Goal: Task Accomplishment & Management: Complete application form

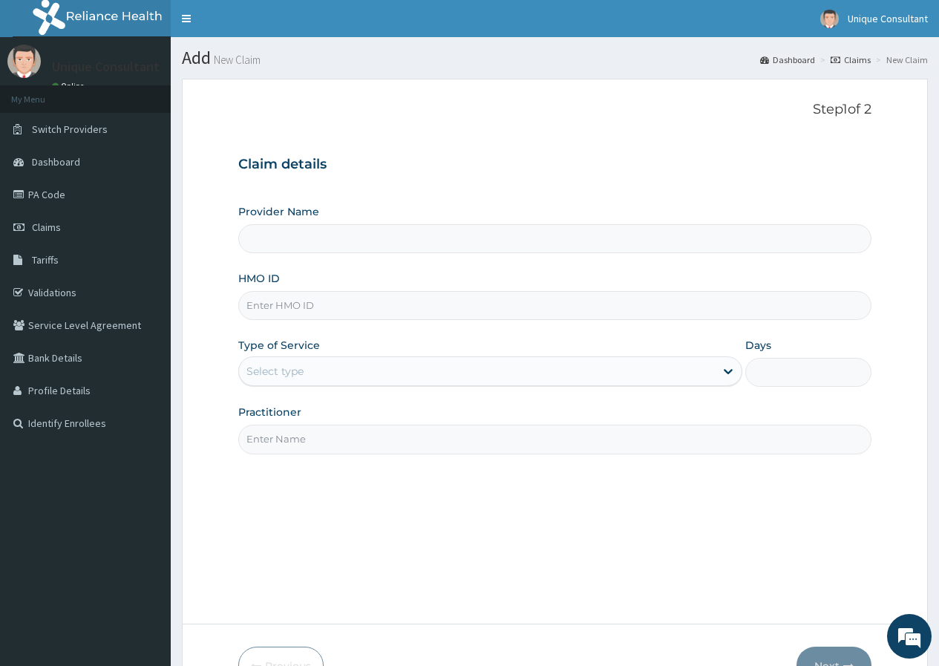
click at [311, 299] on input "HMO ID" at bounding box center [554, 305] width 633 height 29
type input "ksb/11426/b"
click at [336, 372] on div "Select type" at bounding box center [477, 371] width 476 height 24
click at [351, 371] on div "Select type" at bounding box center [477, 371] width 476 height 24
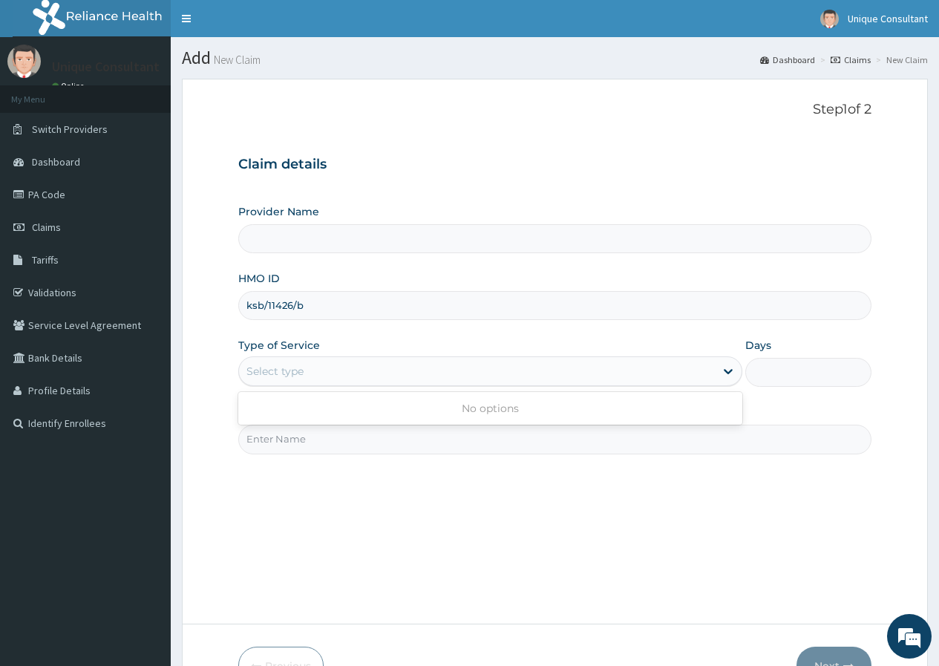
click at [351, 371] on div "Select type" at bounding box center [477, 371] width 476 height 24
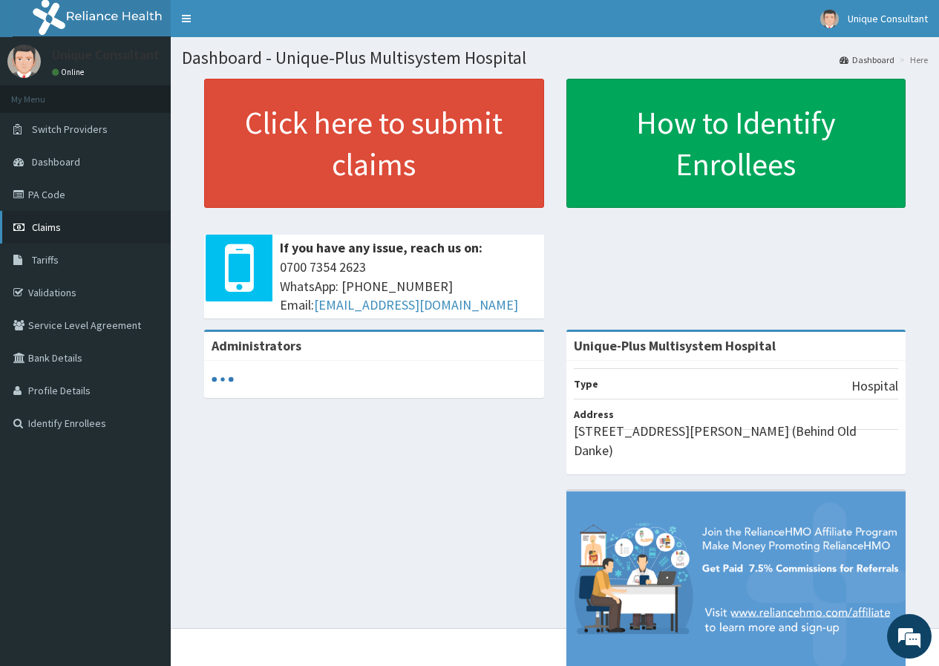
click at [42, 232] on span "Claims" at bounding box center [46, 227] width 29 height 13
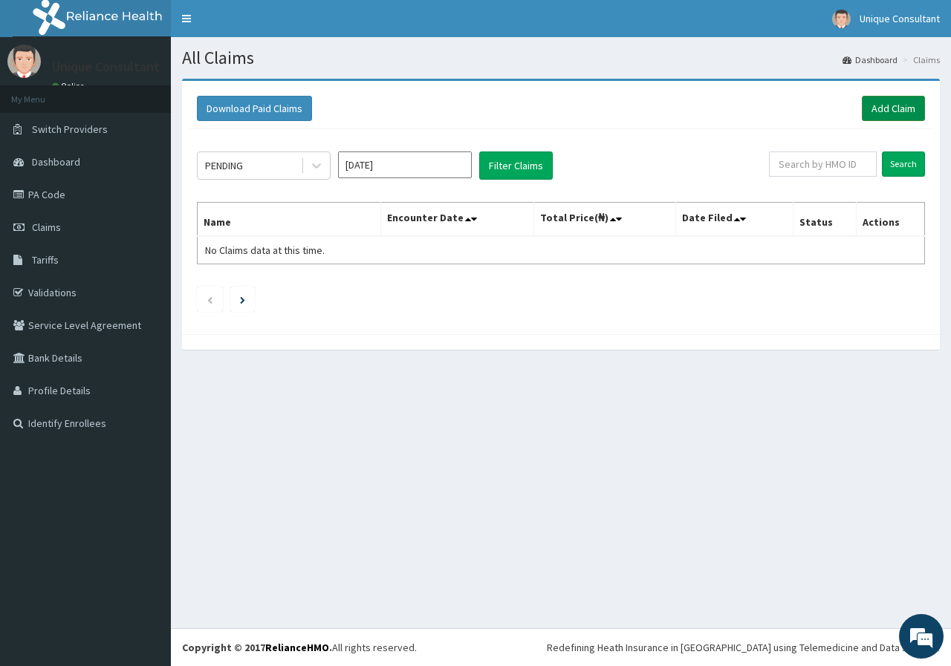
click at [886, 110] on link "Add Claim" at bounding box center [892, 108] width 63 height 25
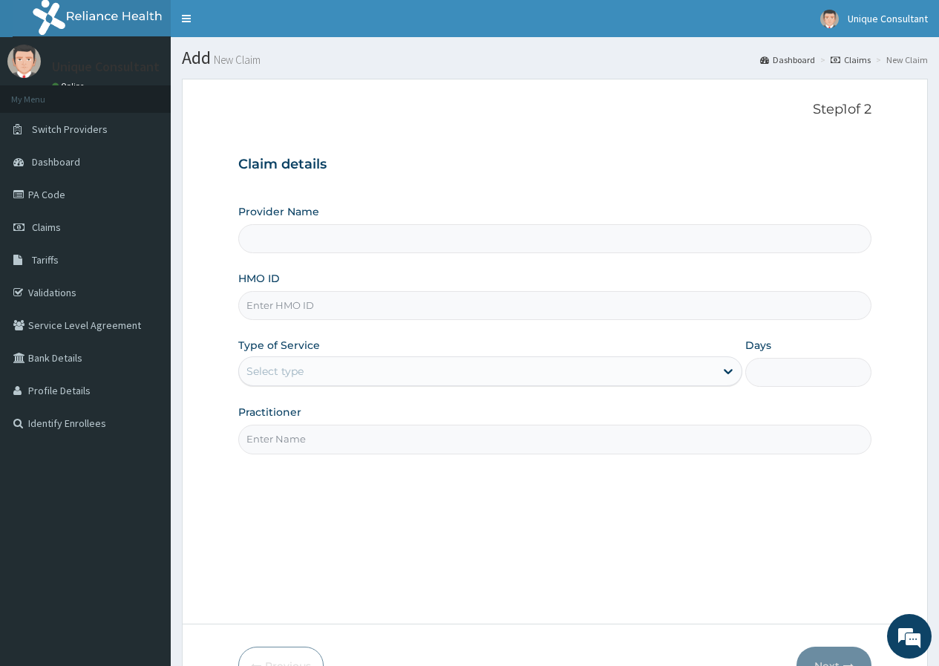
click at [333, 311] on input "HMO ID" at bounding box center [554, 305] width 633 height 29
type input "ks"
type input "Unique-Plus Multisystem Hospital"
type input "ksb/11426/b"
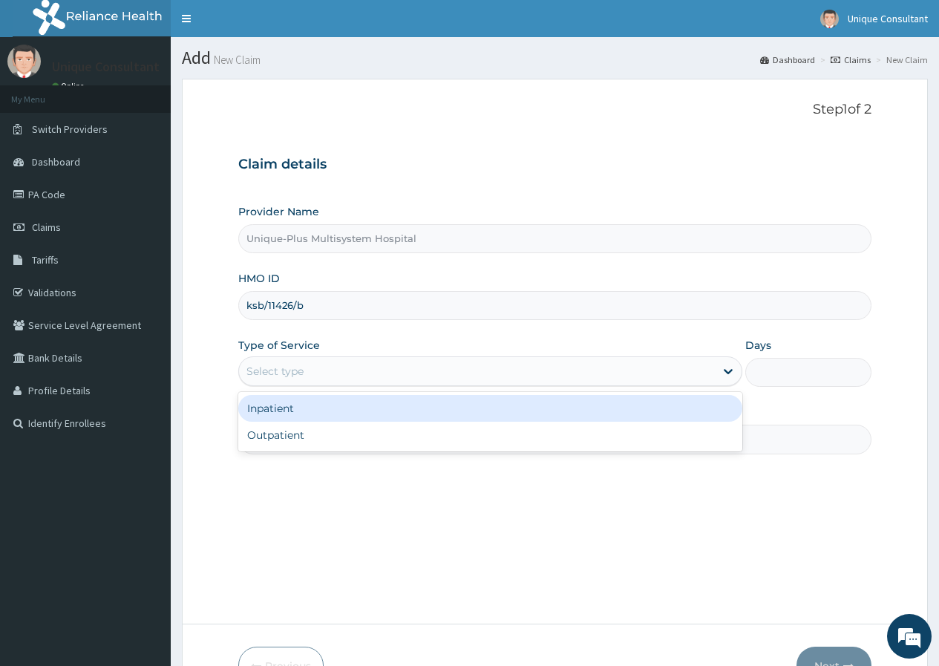
click at [313, 373] on div "Select type" at bounding box center [477, 371] width 476 height 24
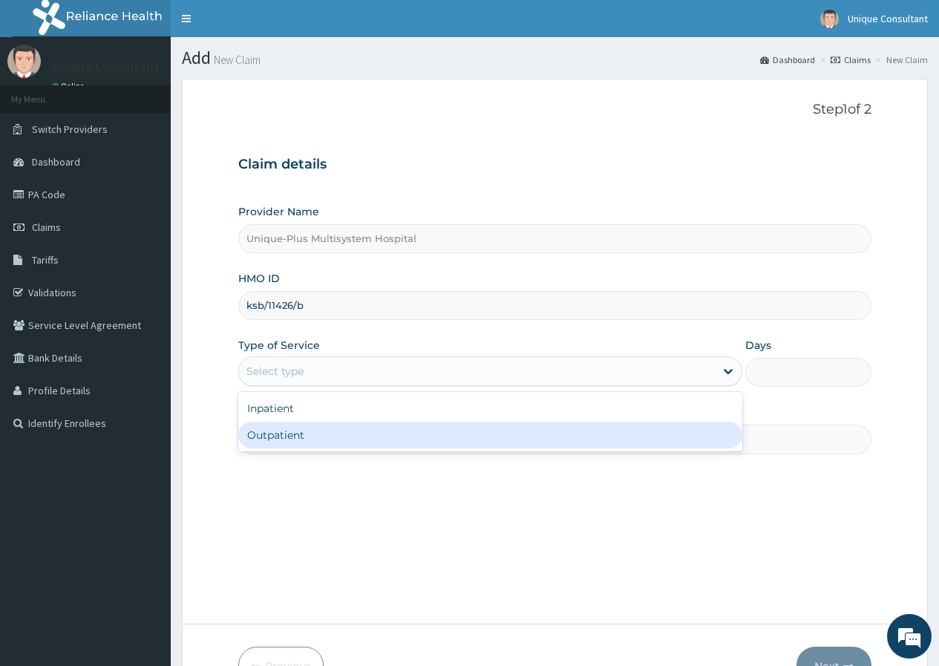
click at [293, 442] on div "Outpatient" at bounding box center [490, 435] width 504 height 27
type input "1"
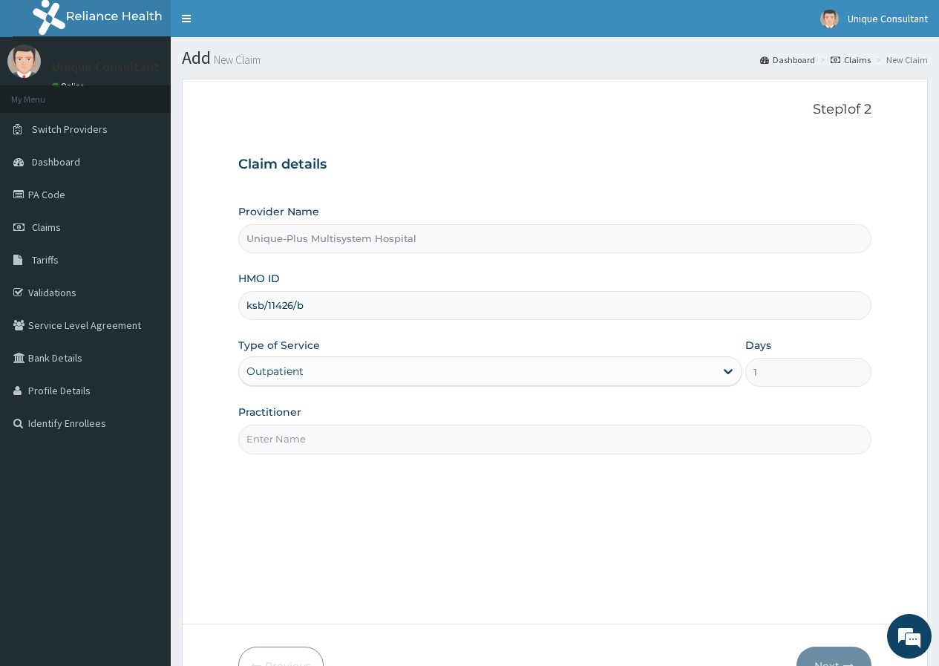
click at [293, 439] on input "Practitioner" at bounding box center [554, 439] width 633 height 29
click at [267, 436] on input "[PERSON_NAME]" at bounding box center [554, 439] width 633 height 29
type input "[PERSON_NAME]"
click at [841, 651] on button "Next" at bounding box center [834, 666] width 75 height 39
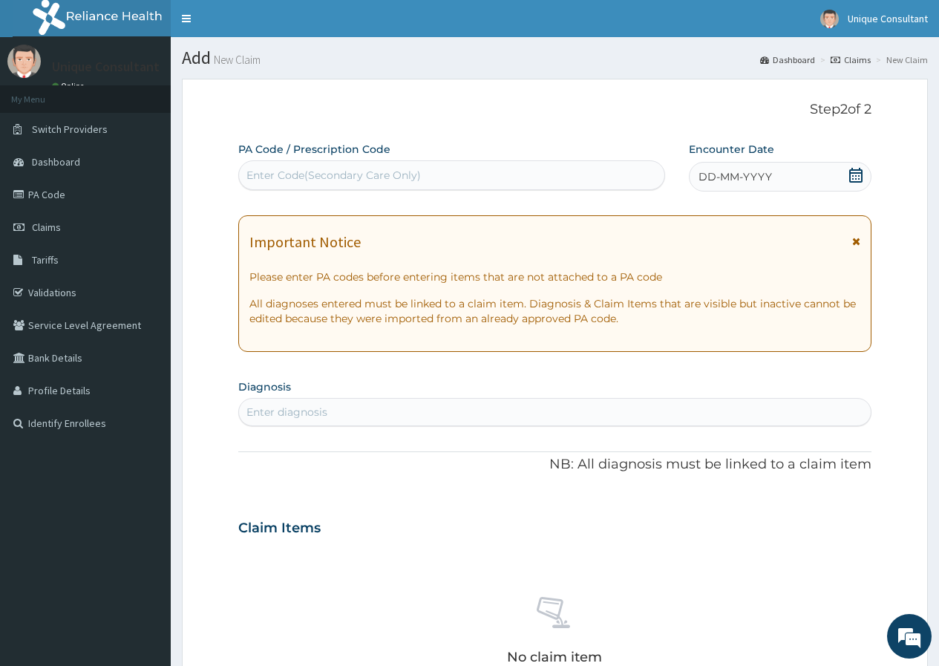
click at [768, 175] on span "DD-MM-YYYY" at bounding box center [736, 176] width 74 height 15
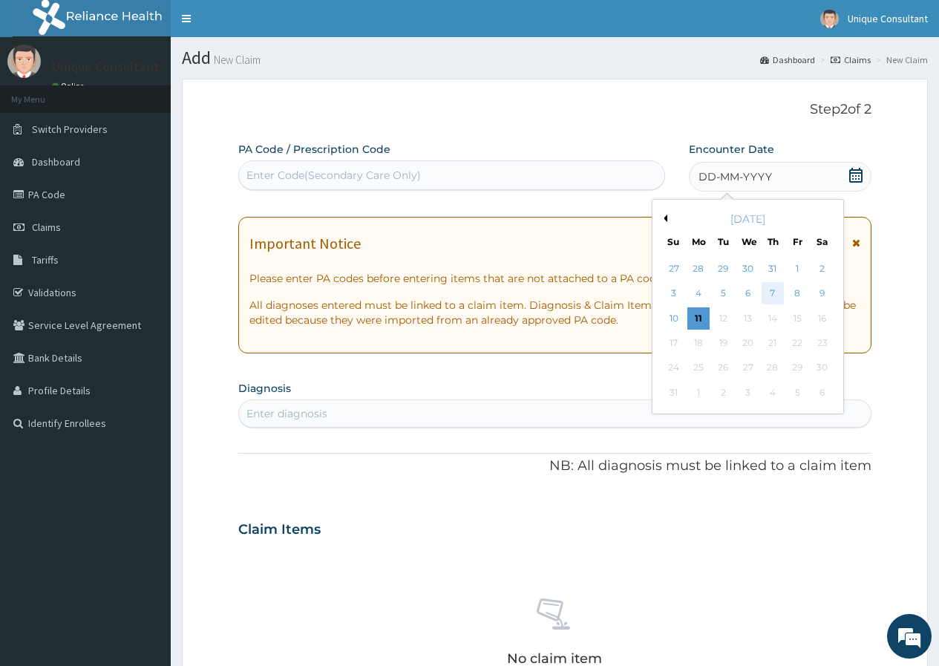
click at [776, 292] on div "7" at bounding box center [773, 294] width 22 height 22
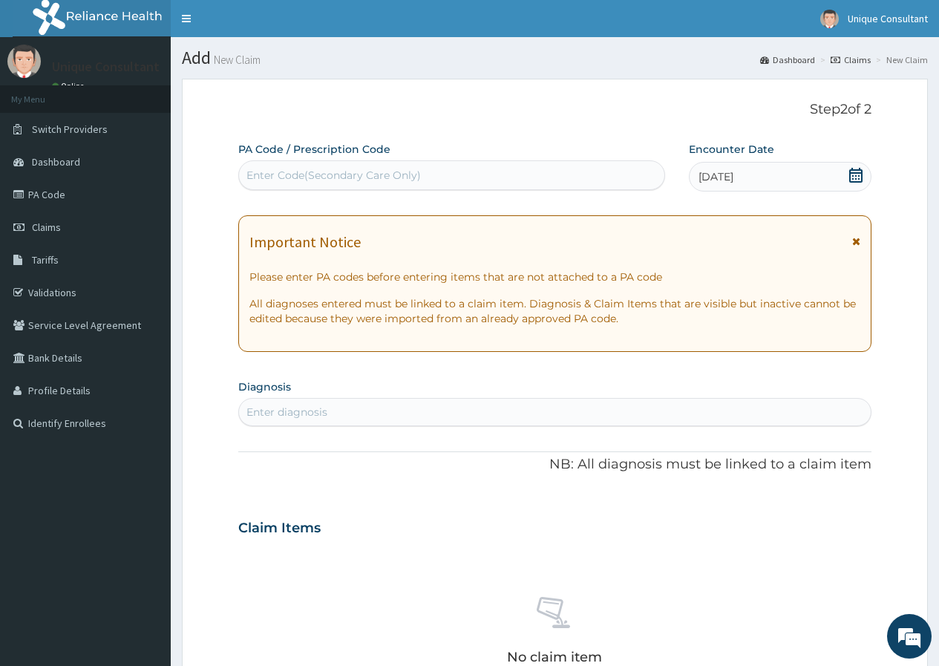
click at [435, 419] on div "Enter diagnosis" at bounding box center [555, 412] width 632 height 24
type input "plasm"
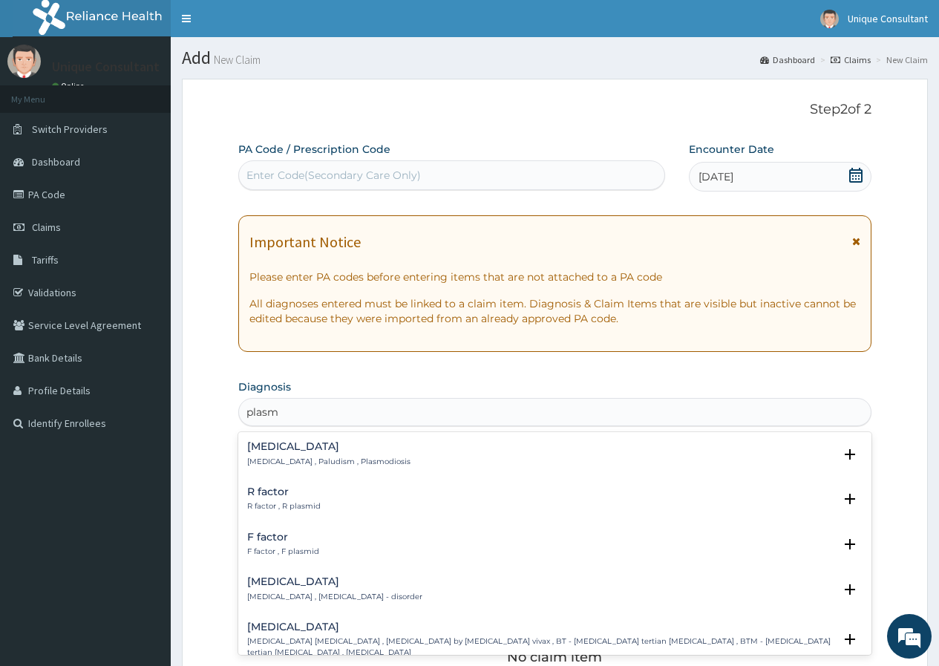
click at [287, 457] on p "Malaria , Paludism , Plasmodiosis" at bounding box center [328, 462] width 163 height 10
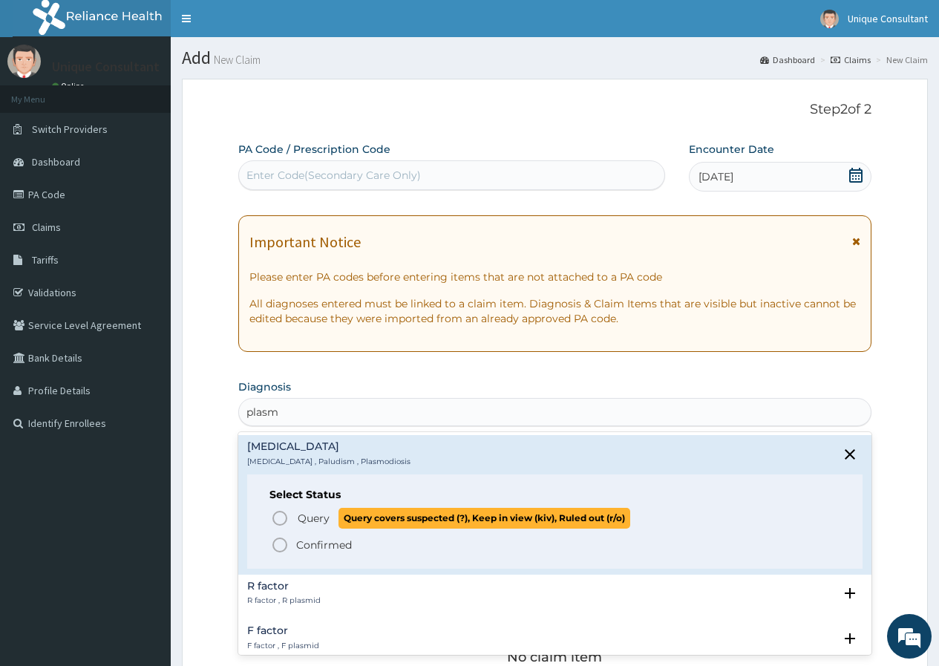
click at [274, 513] on icon "status option query" at bounding box center [280, 518] width 18 height 18
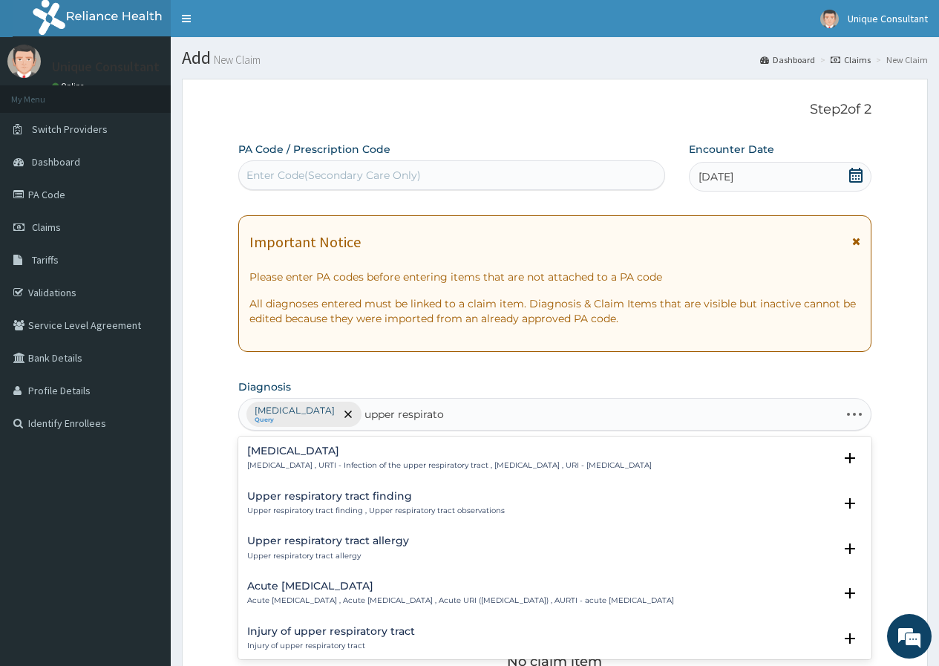
type input "upper respirator"
click at [370, 461] on p "Upper respiratory infection , URTI - Infection of the upper respiratory tract ,…" at bounding box center [449, 465] width 405 height 10
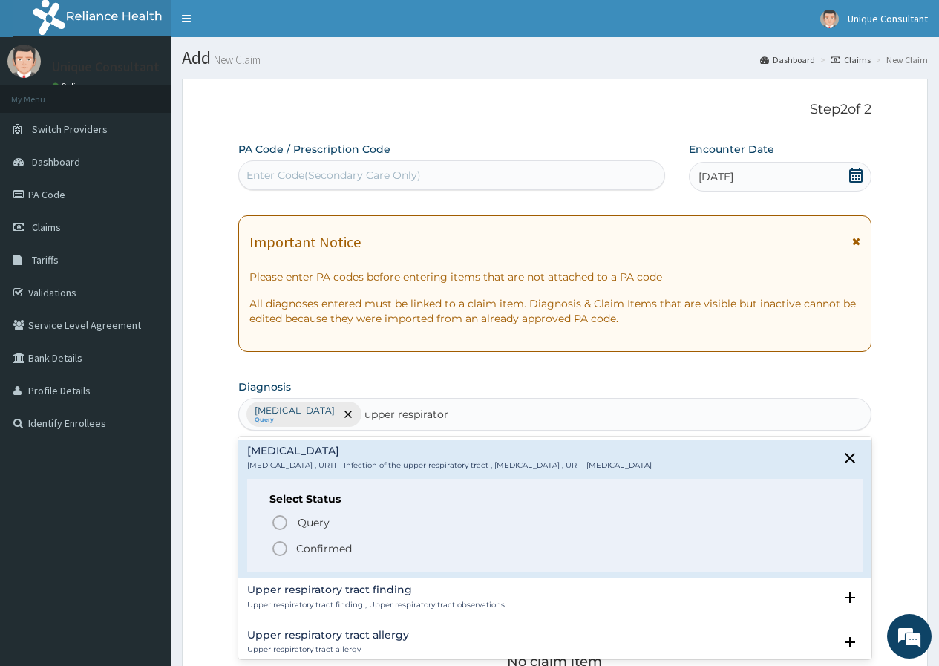
click at [328, 549] on p "Confirmed" at bounding box center [324, 548] width 56 height 15
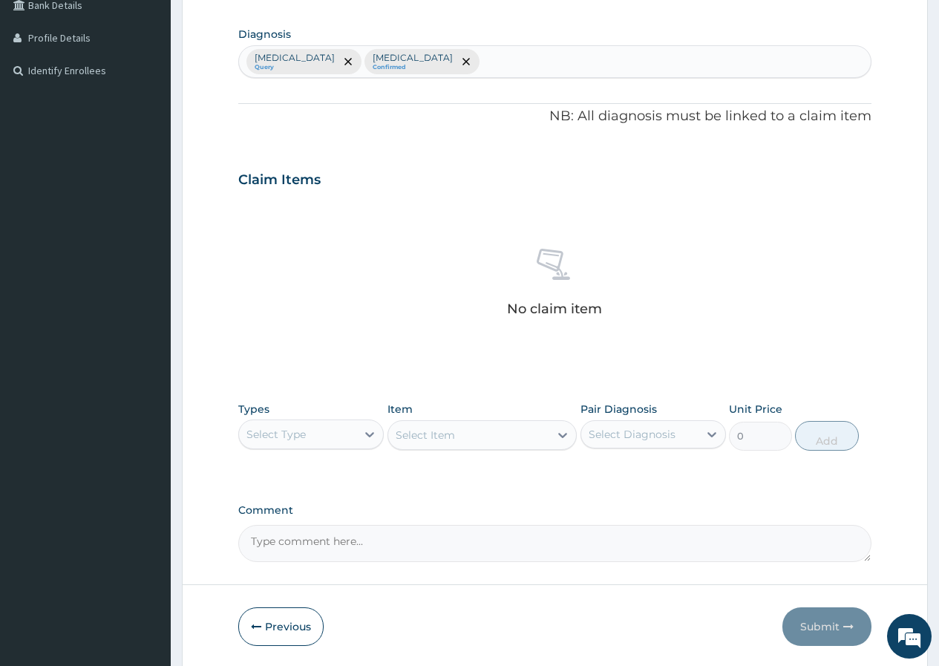
scroll to position [405, 0]
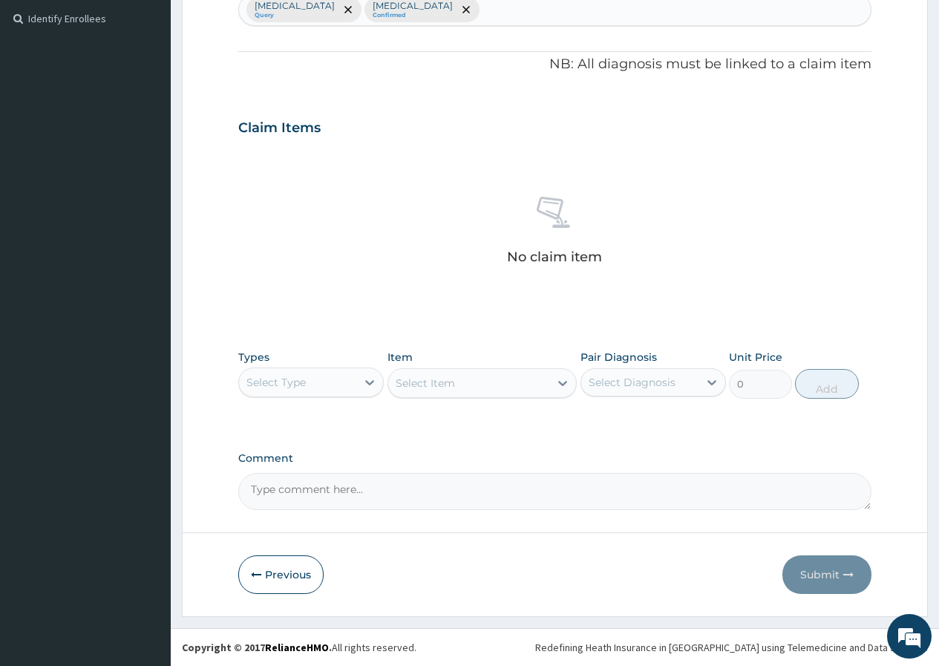
click at [352, 379] on div "Select Type" at bounding box center [297, 383] width 117 height 24
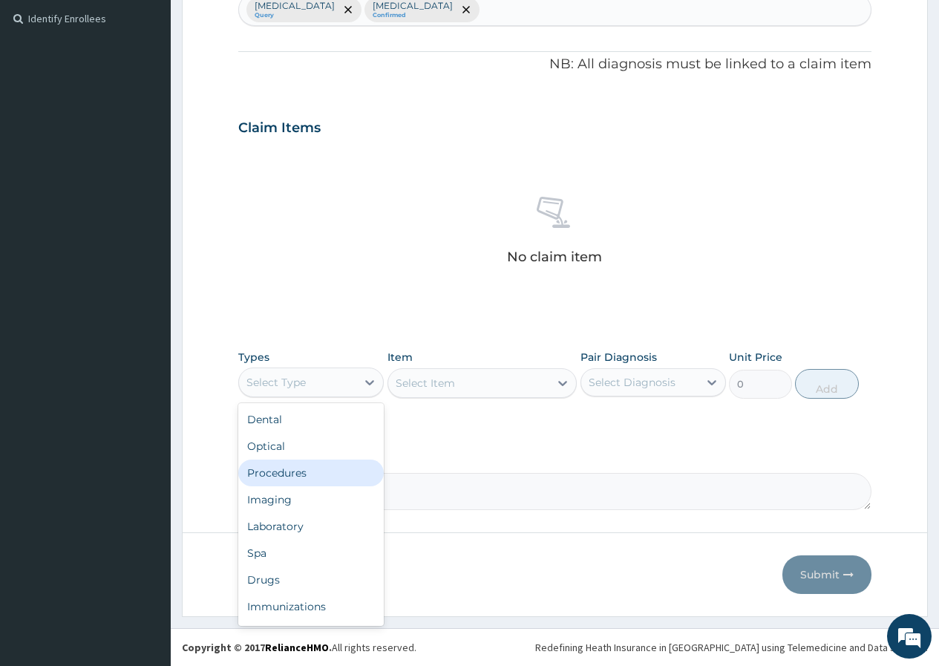
click at [339, 469] on div "Procedures" at bounding box center [311, 473] width 146 height 27
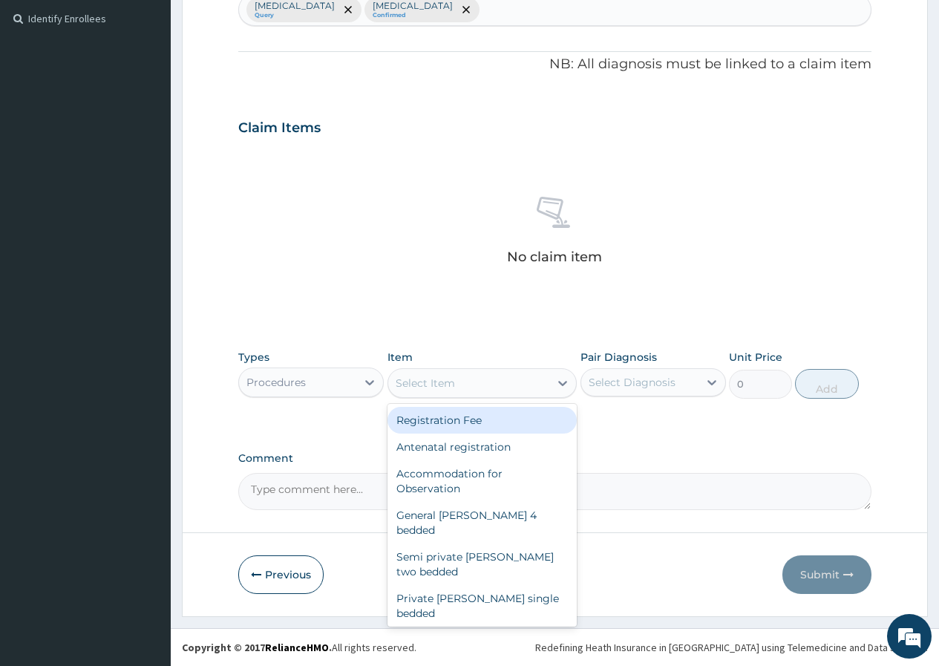
click at [524, 382] on div "Select Item" at bounding box center [469, 383] width 162 height 24
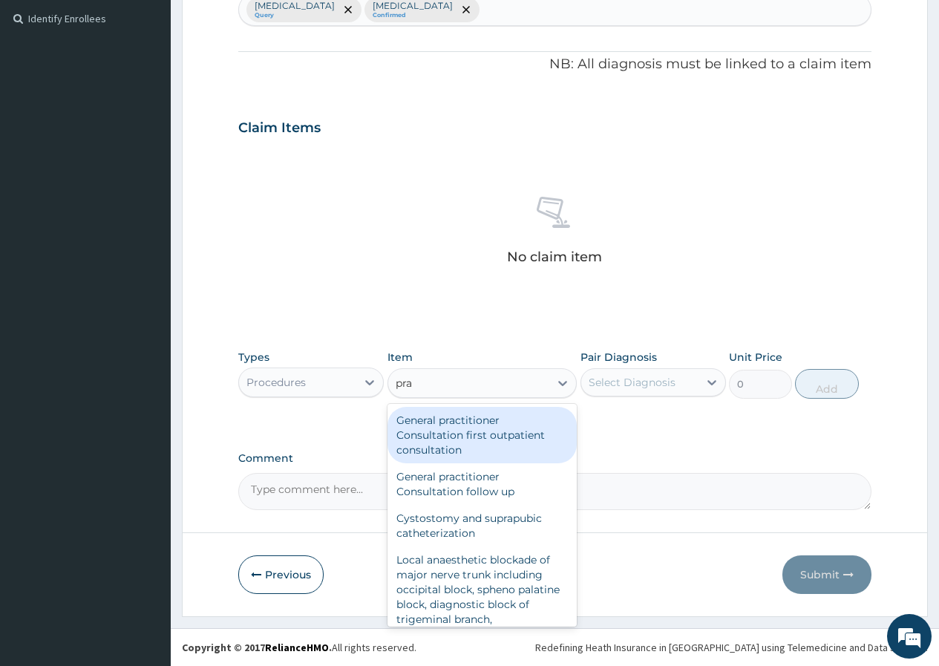
type input "prac"
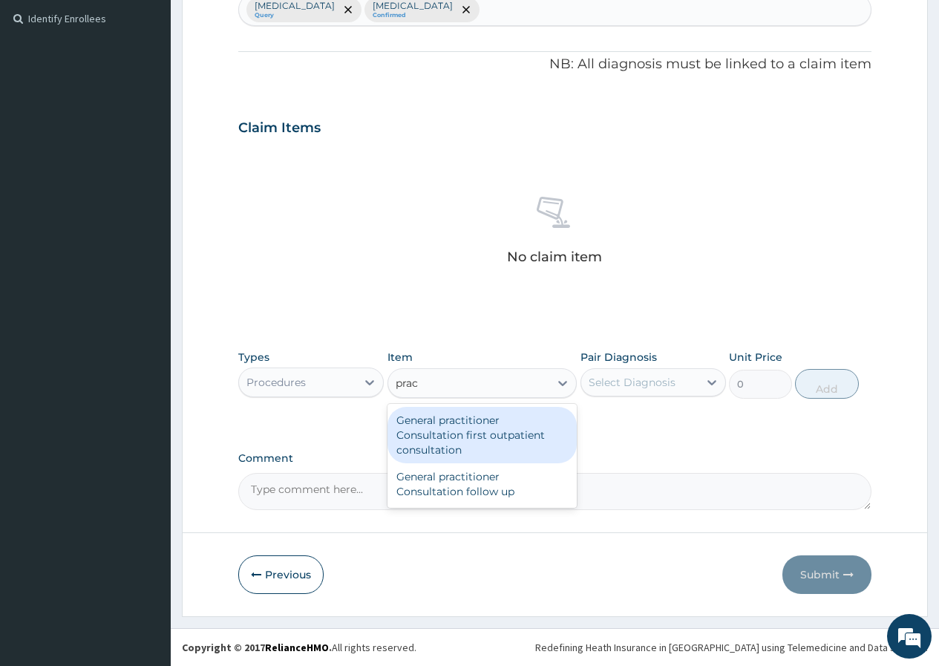
click at [484, 429] on div "General practitioner Consultation first outpatient consultation" at bounding box center [483, 435] width 190 height 56
type input "3547.5"
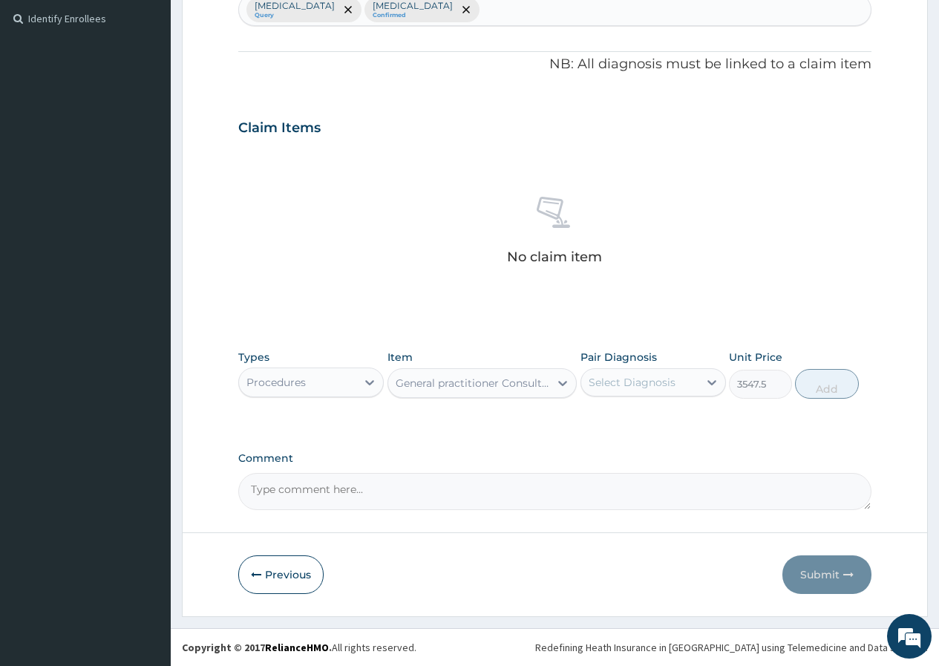
click at [665, 384] on div "Select Diagnosis" at bounding box center [632, 382] width 87 height 15
click at [656, 423] on div "Malaria" at bounding box center [654, 420] width 146 height 30
checkbox input "true"
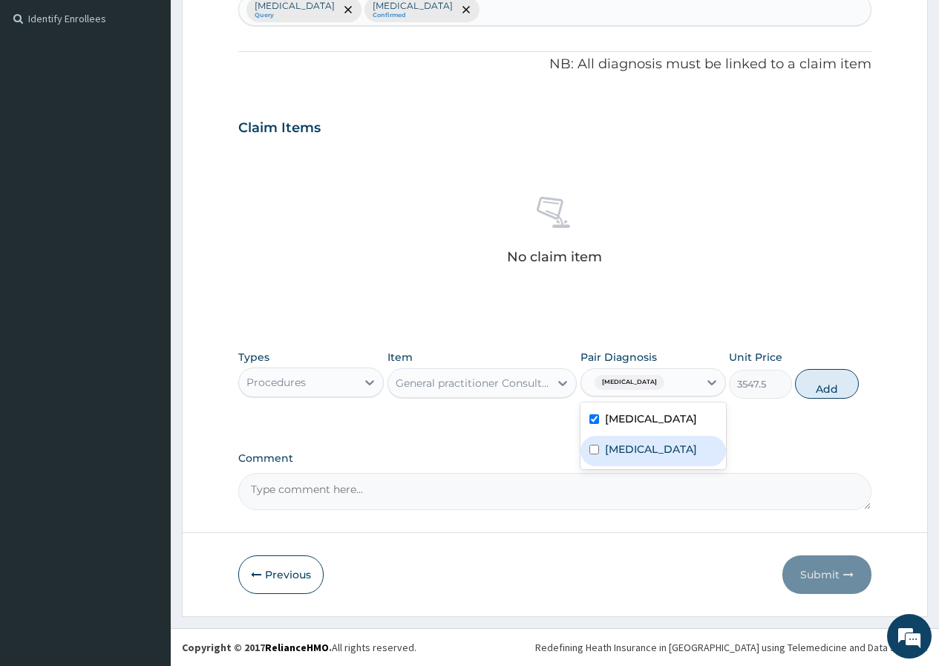
click at [652, 439] on div "Upper respiratory infection" at bounding box center [654, 451] width 146 height 30
checkbox input "true"
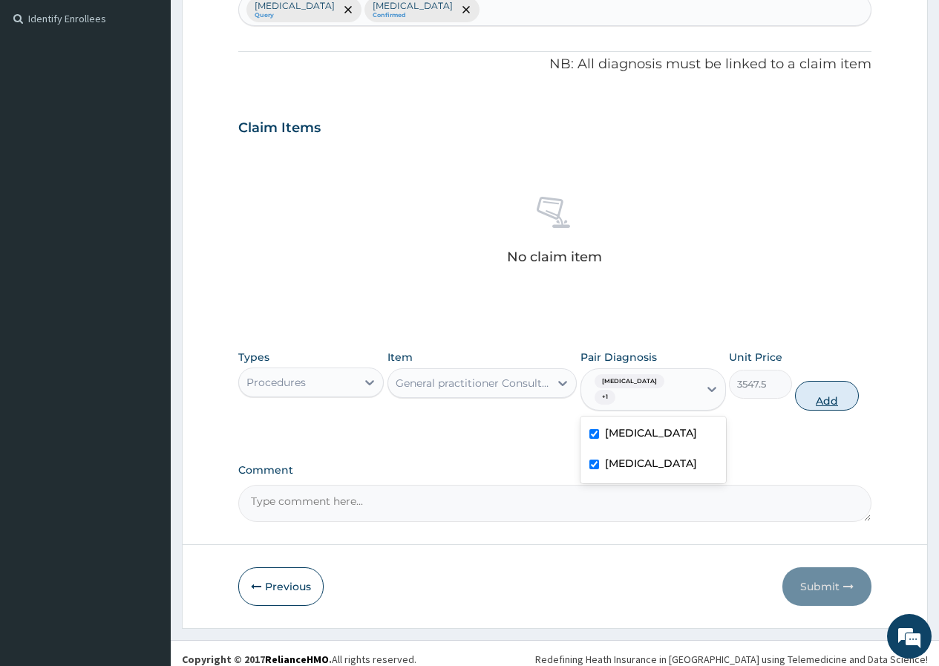
click at [823, 387] on button "Add" at bounding box center [826, 396] width 63 height 30
type input "0"
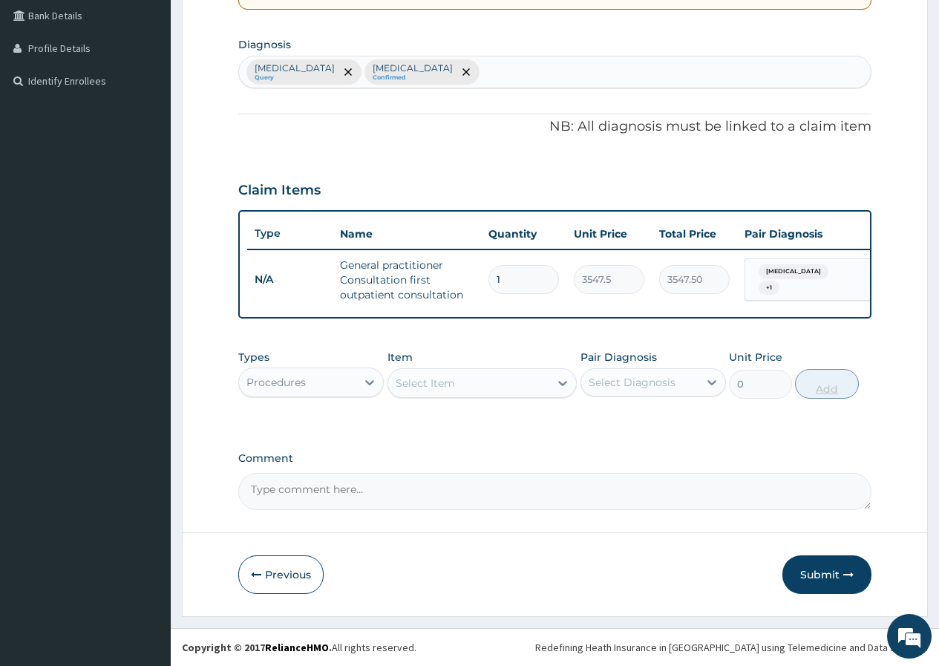
scroll to position [353, 0]
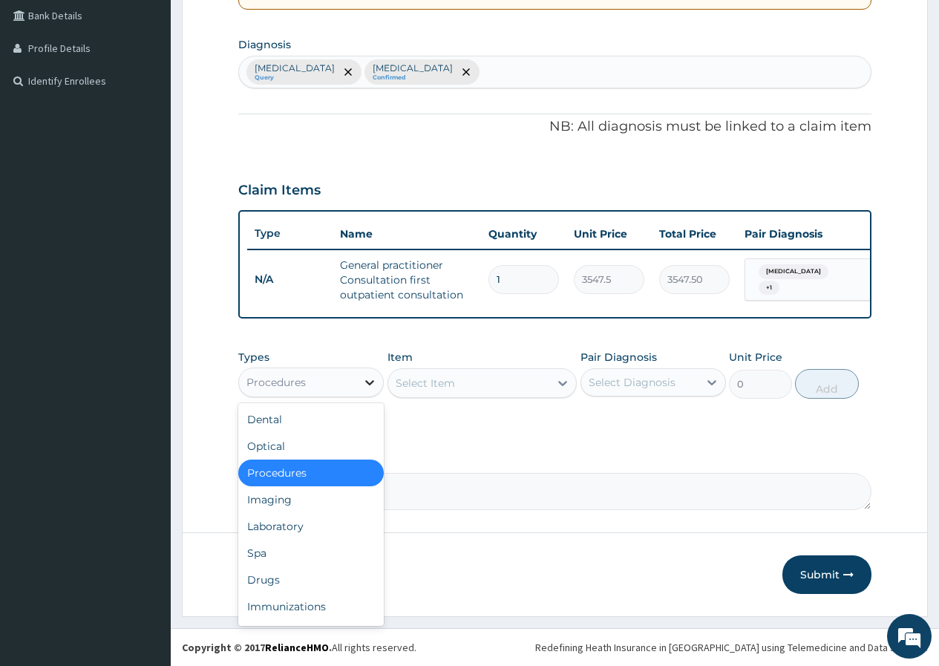
click at [369, 382] on icon at bounding box center [369, 382] width 9 height 5
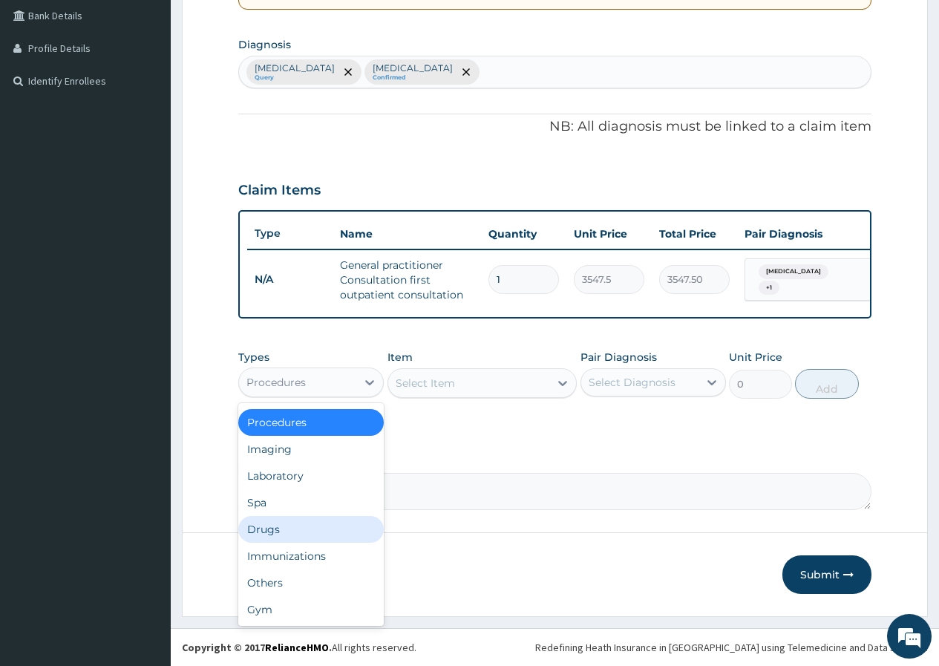
click at [340, 526] on div "Drugs" at bounding box center [311, 529] width 146 height 27
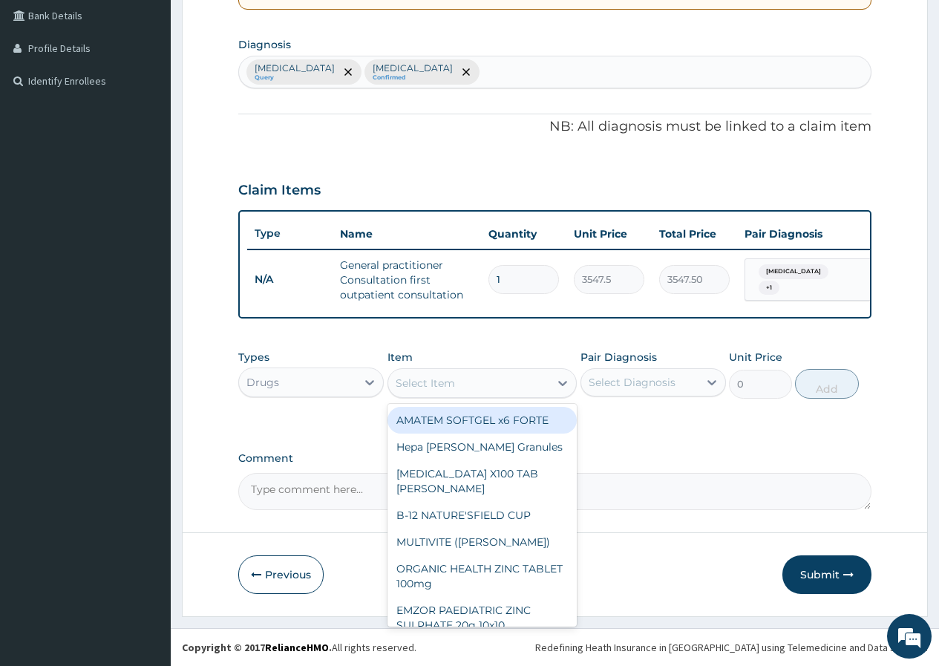
click at [516, 382] on div "Select Item" at bounding box center [469, 383] width 162 height 24
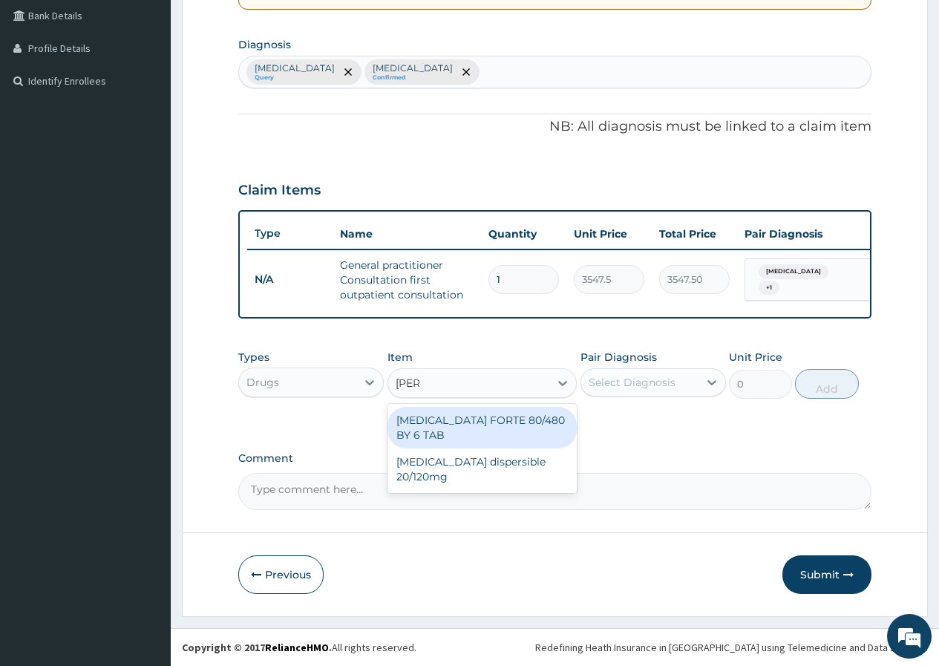
type input "coart"
click at [517, 422] on div "COARTEM FORTE 80/480 BY 6 TAB" at bounding box center [483, 428] width 190 height 42
type input "449.35"
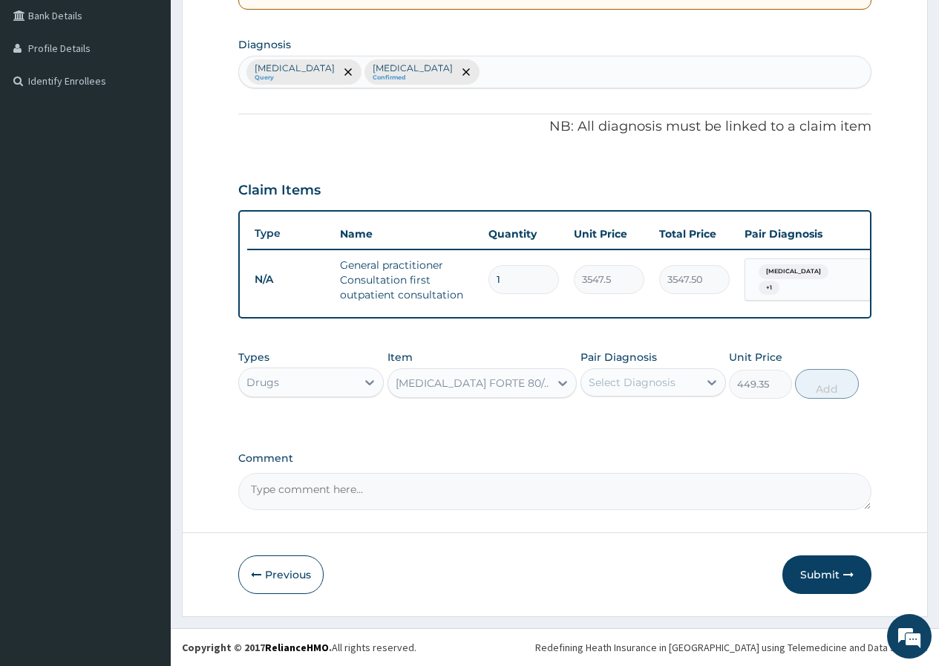
click at [640, 382] on div "Select Diagnosis" at bounding box center [632, 382] width 87 height 15
click at [638, 419] on label "Malaria" at bounding box center [651, 418] width 92 height 15
checkbox input "true"
click at [828, 389] on button "Add" at bounding box center [826, 384] width 63 height 30
type input "0"
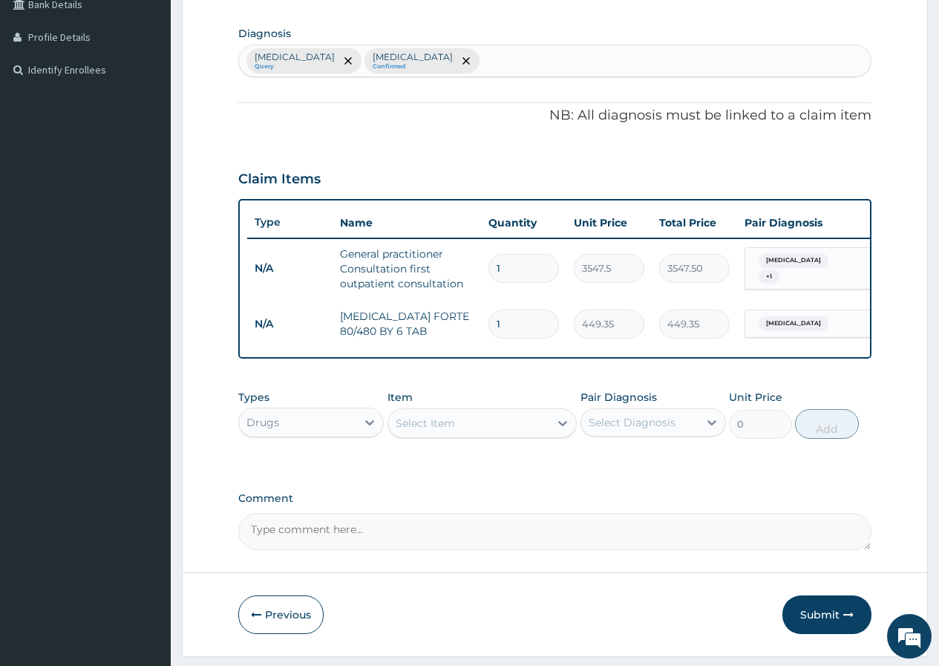
type input "2"
type input "898.70"
type input "3"
type input "1348.05"
type input "4"
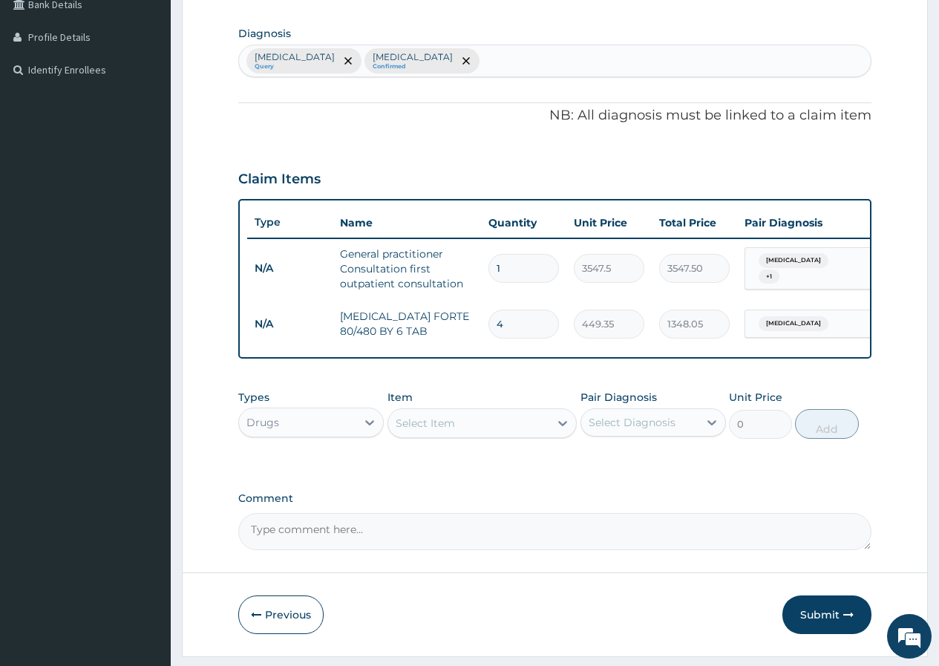
type input "1797.40"
type input "5"
type input "2246.75"
type input "6"
type input "2696.10"
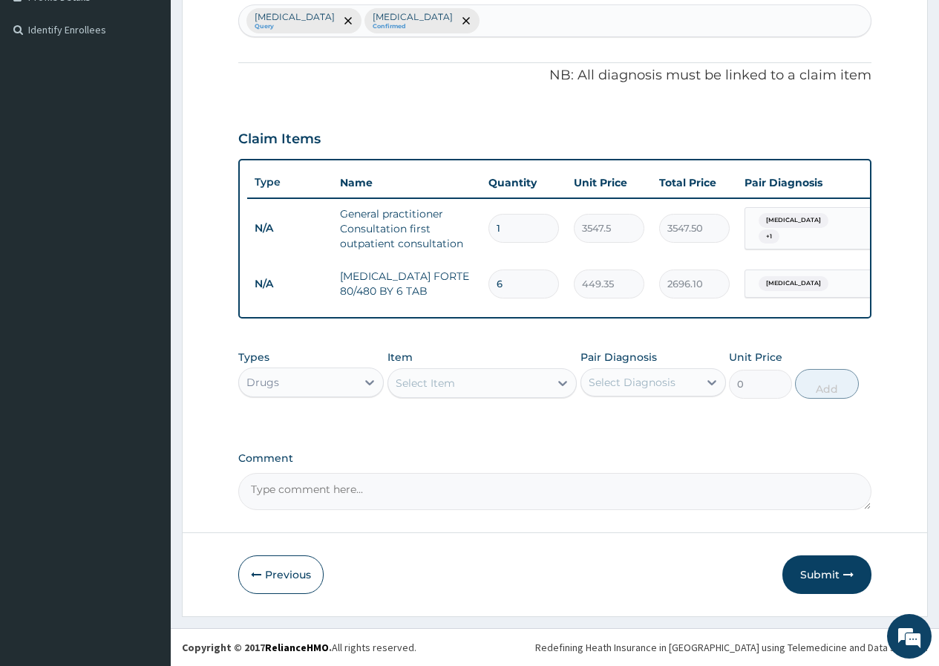
scroll to position [405, 0]
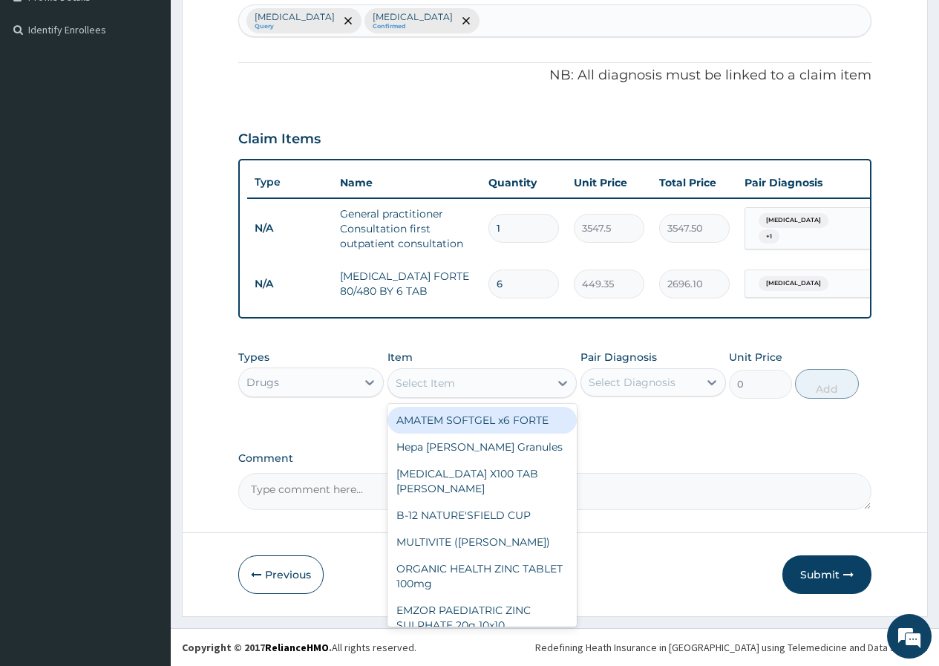
click at [538, 384] on div "Select Item" at bounding box center [469, 383] width 162 height 24
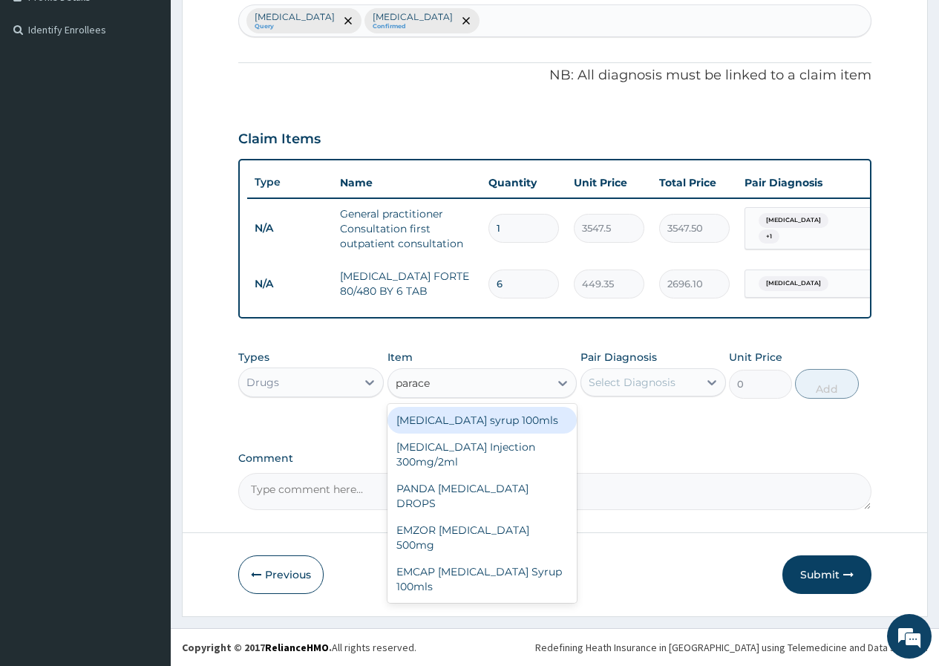
type input "paracet"
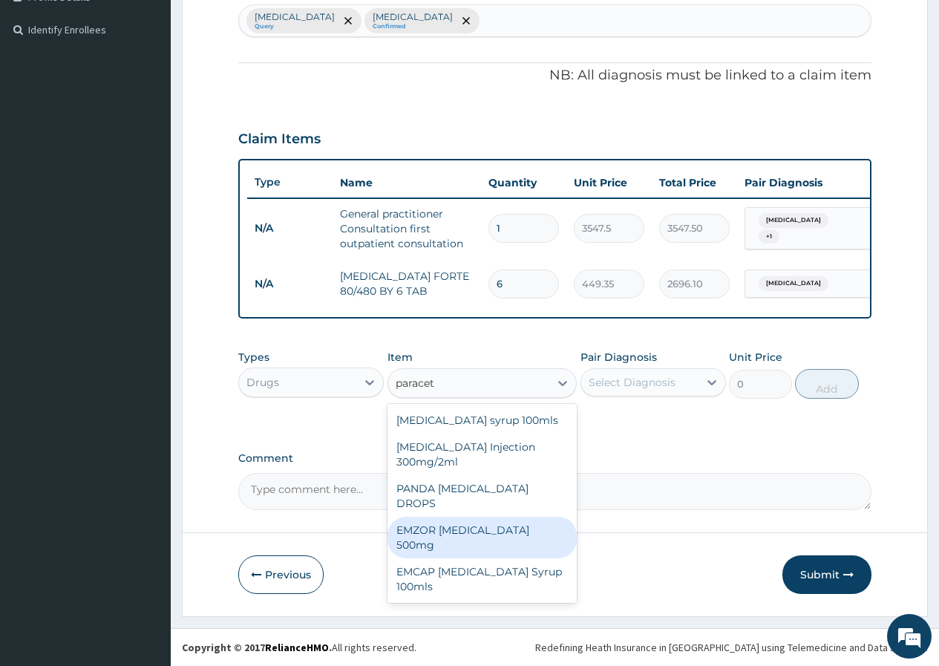
click at [537, 517] on div "EMZOR PARACETAMOL 500mg" at bounding box center [483, 538] width 190 height 42
type input "23.65"
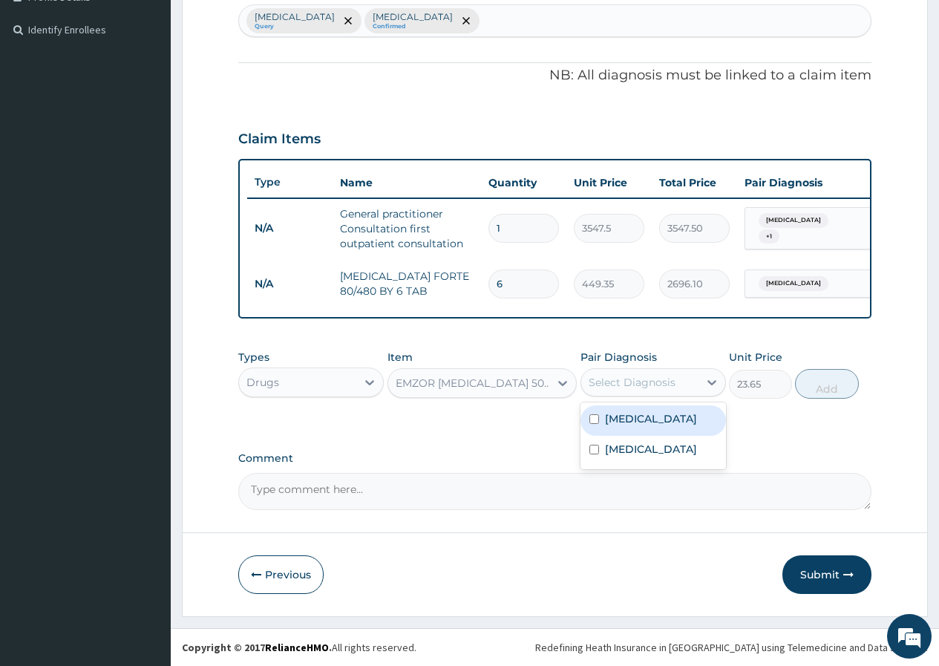
click at [643, 390] on div "Select Diagnosis" at bounding box center [639, 383] width 117 height 24
click at [642, 421] on label "Malaria" at bounding box center [651, 418] width 92 height 15
checkbox input "true"
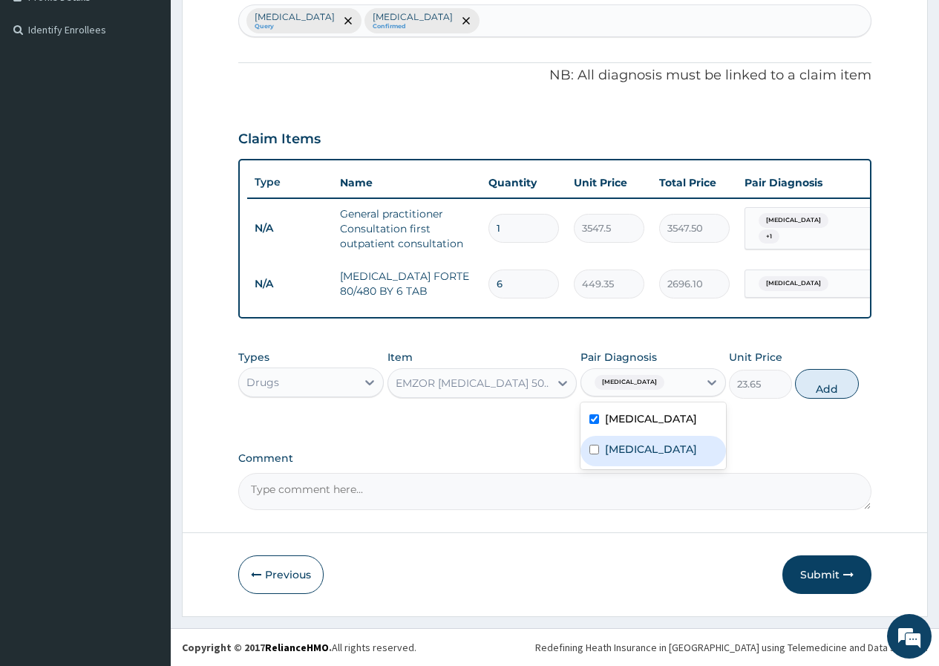
click at [642, 451] on label "Upper respiratory infection" at bounding box center [651, 449] width 92 height 15
checkbox input "true"
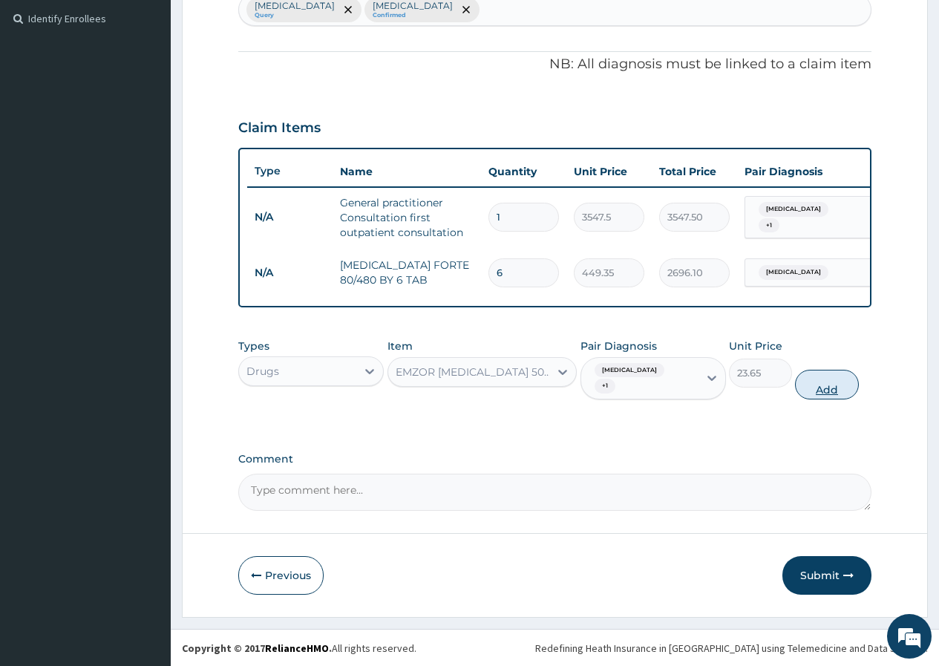
click at [821, 397] on button "Add" at bounding box center [826, 385] width 63 height 30
type input "0"
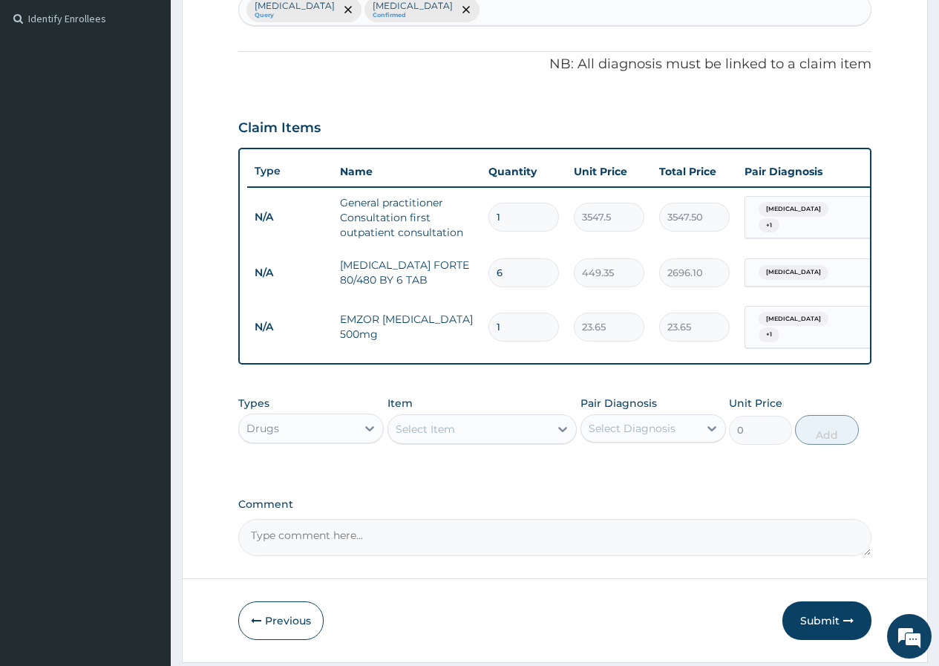
type input "18"
type input "425.70"
type input "18"
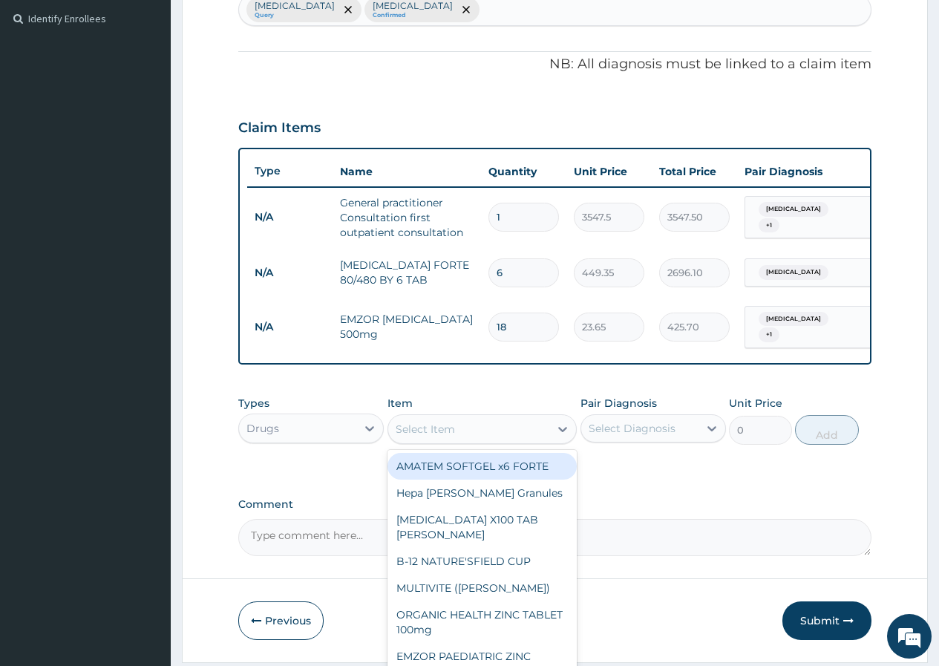
click at [500, 441] on div "Select Item" at bounding box center [469, 429] width 162 height 24
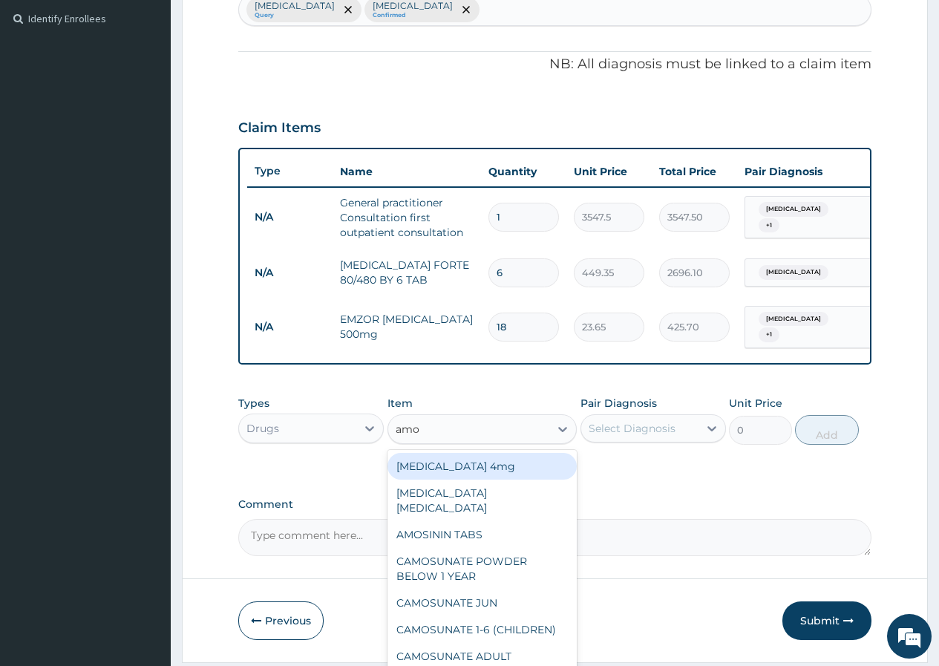
type input "amox"
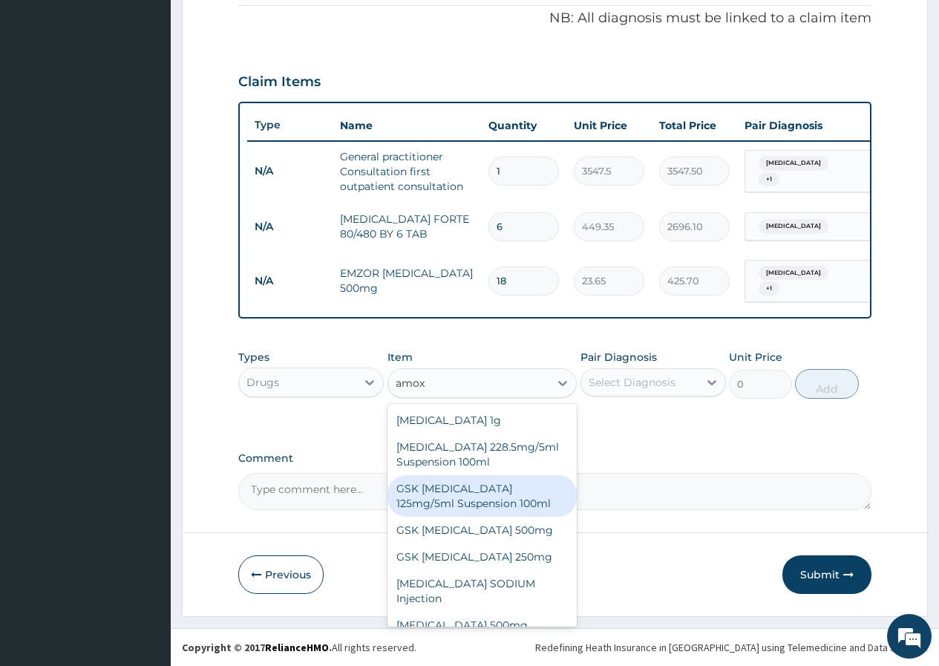
scroll to position [42, 0]
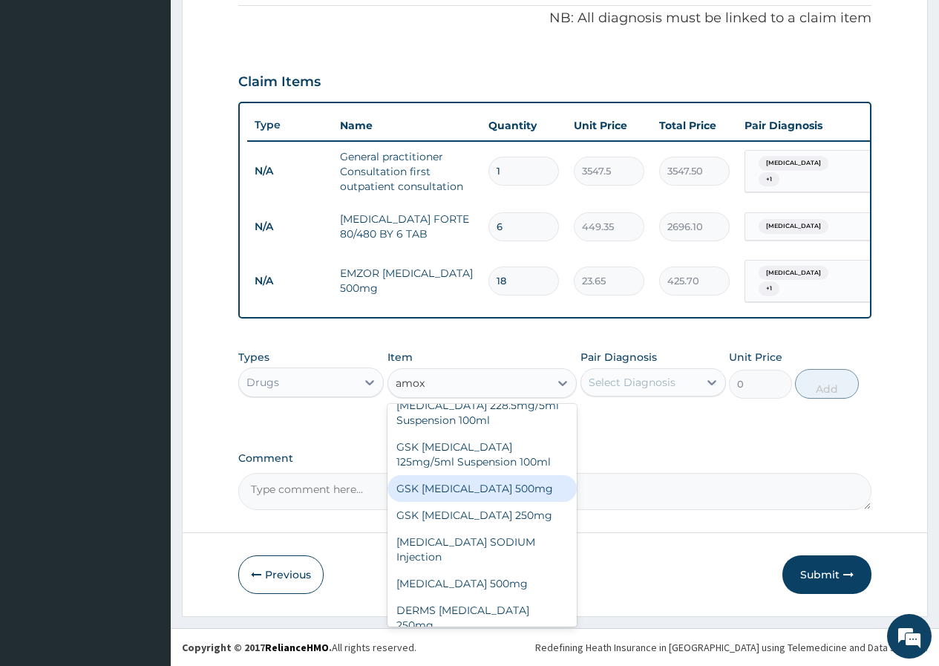
click at [498, 496] on div "GSK AMOXIL 500mg" at bounding box center [483, 488] width 190 height 27
type input "150"
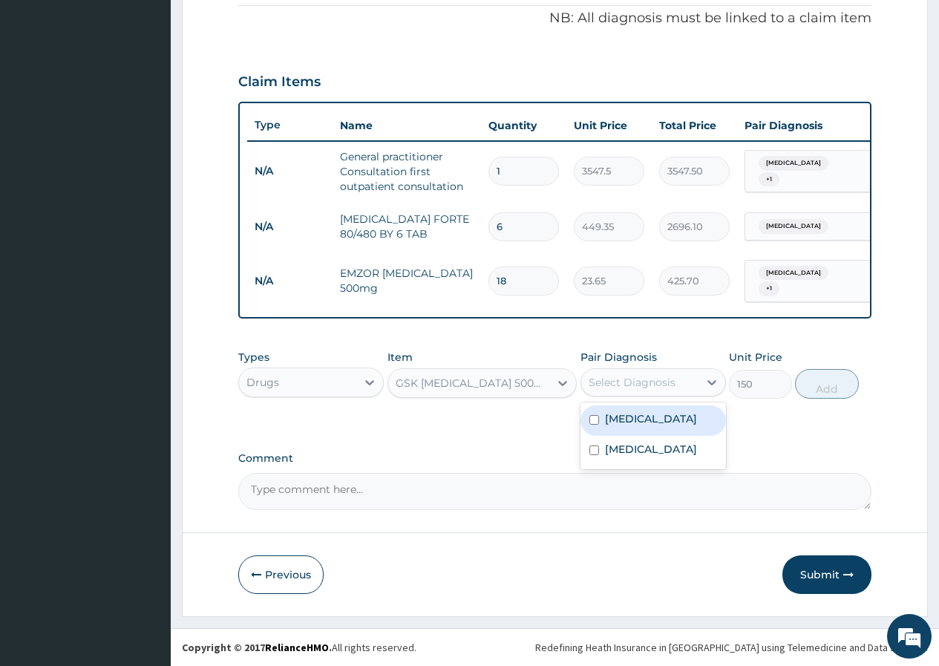
click at [680, 393] on div "Select Diagnosis" at bounding box center [639, 383] width 117 height 24
click at [679, 451] on label "Upper respiratory infection" at bounding box center [651, 449] width 92 height 15
checkbox input "true"
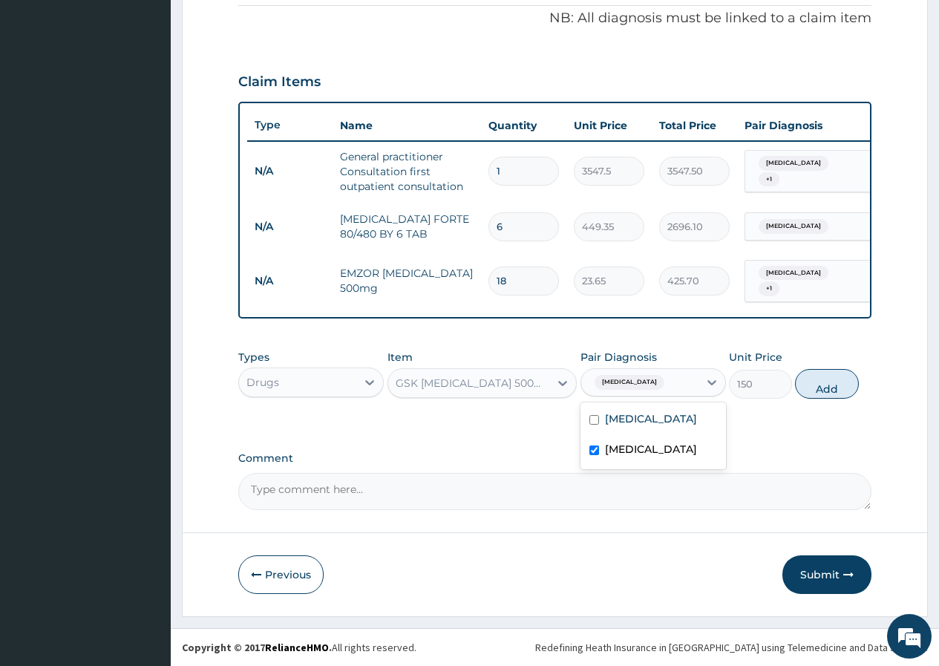
click at [793, 425] on div "Types Drugs Item GSK AMOXIL 500mg Pair Diagnosis option Upper respiratory infec…" at bounding box center [554, 385] width 633 height 86
click at [822, 388] on button "Add" at bounding box center [826, 384] width 63 height 30
type input "0"
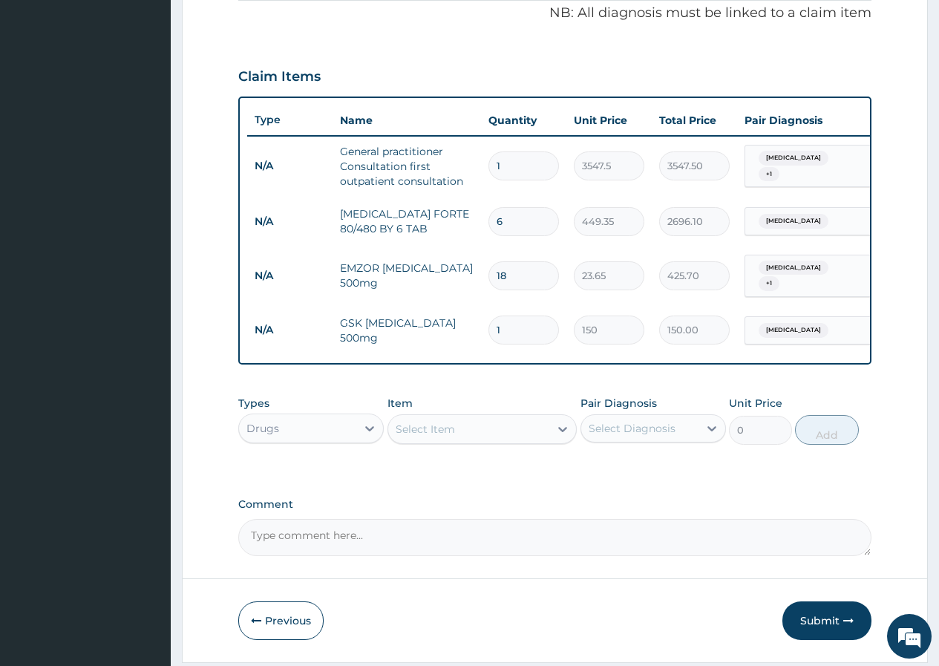
type input "15"
type input "2250.00"
type input "15"
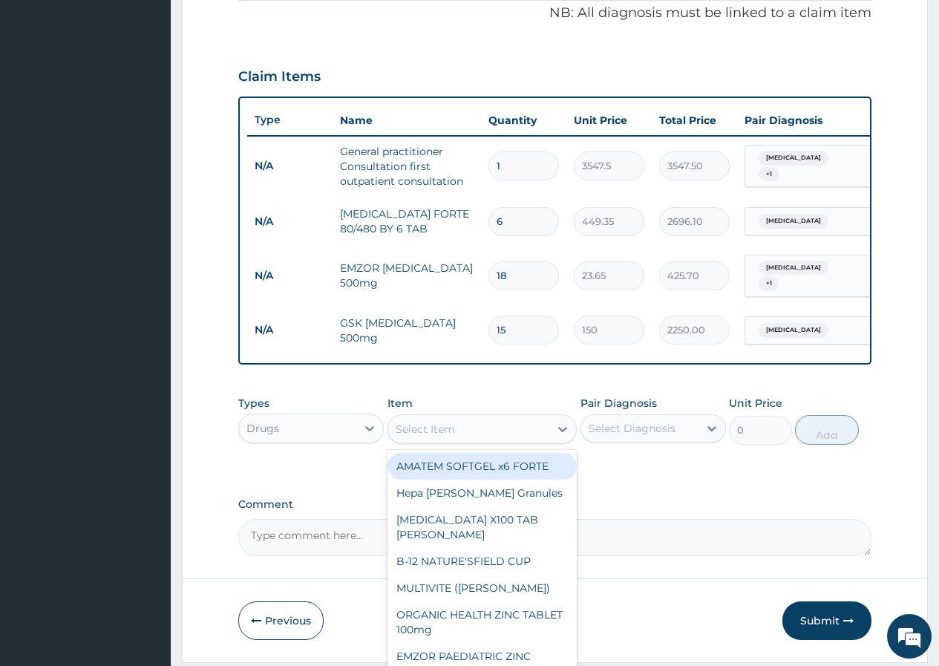
click at [512, 438] on div "Select Item" at bounding box center [469, 429] width 162 height 24
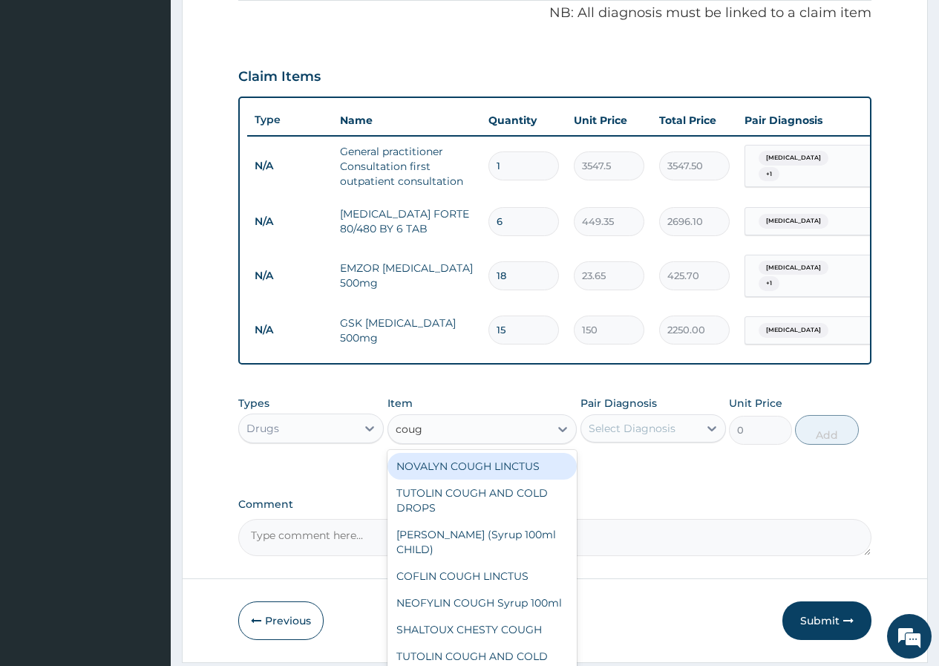
type input "cough"
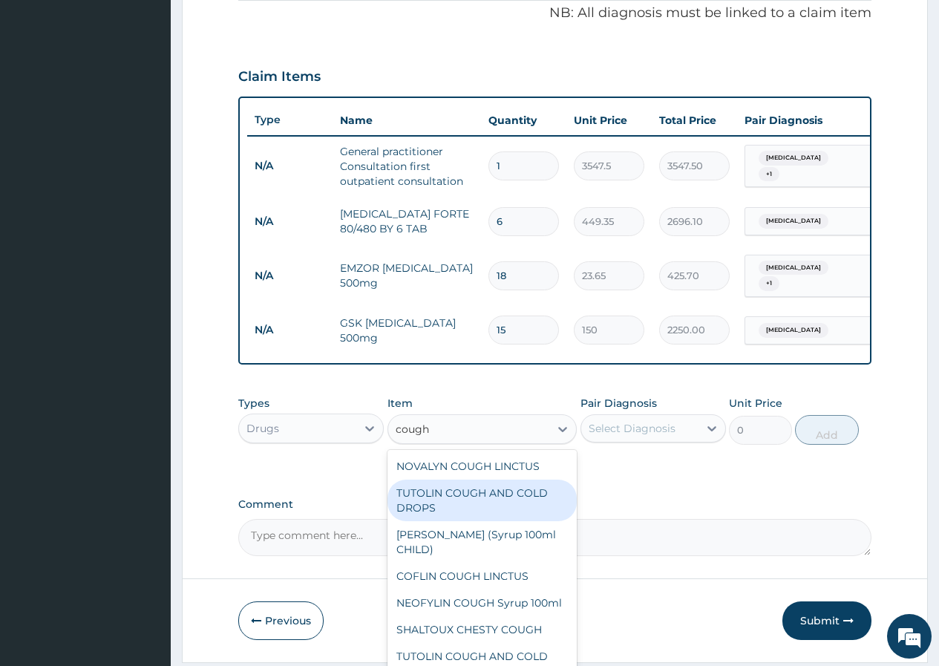
click at [501, 501] on div "TUTOLIN COUGH AND COLD DROPS" at bounding box center [483, 501] width 190 height 42
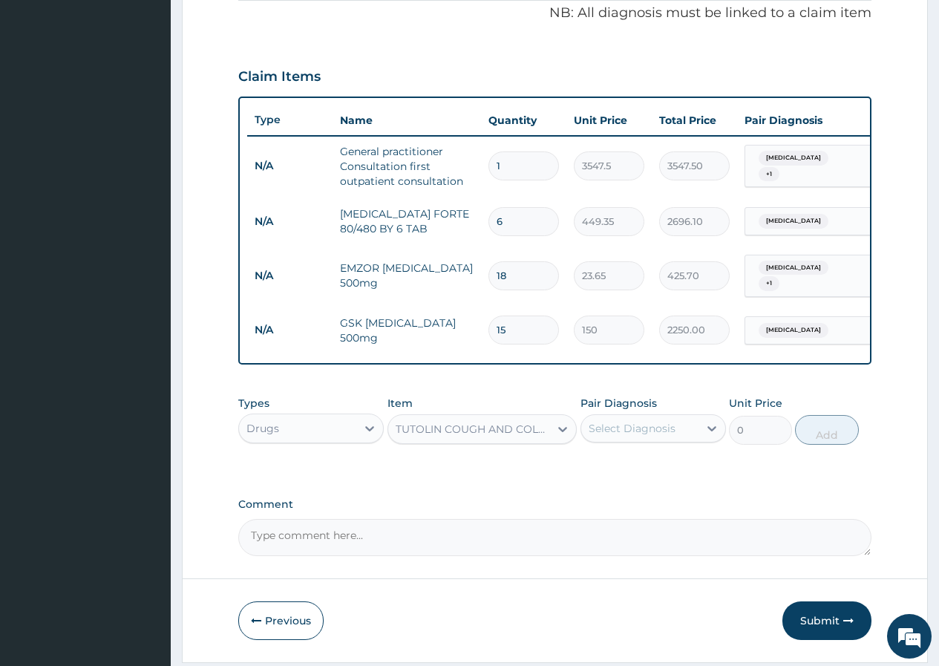
type input "1478.125"
click at [616, 436] on div "Select Diagnosis" at bounding box center [632, 428] width 87 height 15
click at [622, 503] on label "Upper respiratory infection" at bounding box center [651, 495] width 92 height 15
checkbox input "true"
click at [823, 442] on button "Add" at bounding box center [826, 430] width 63 height 30
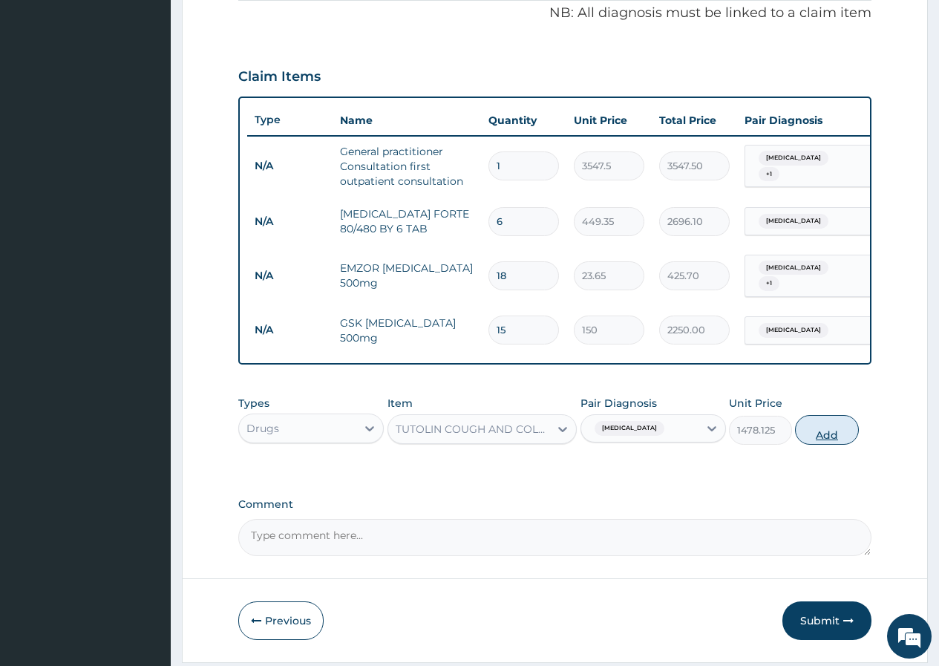
type input "0"
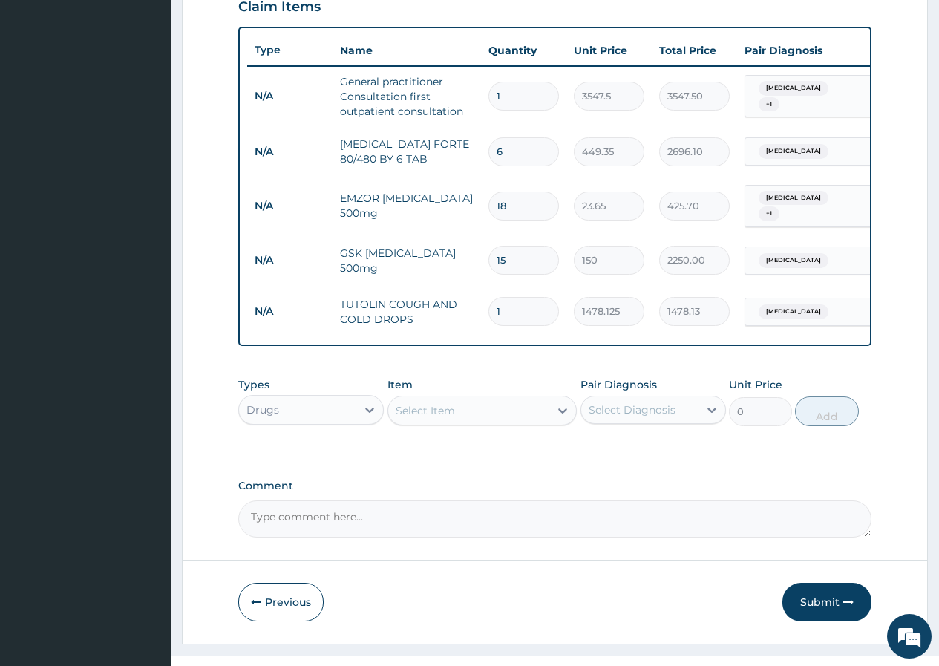
scroll to position [558, 0]
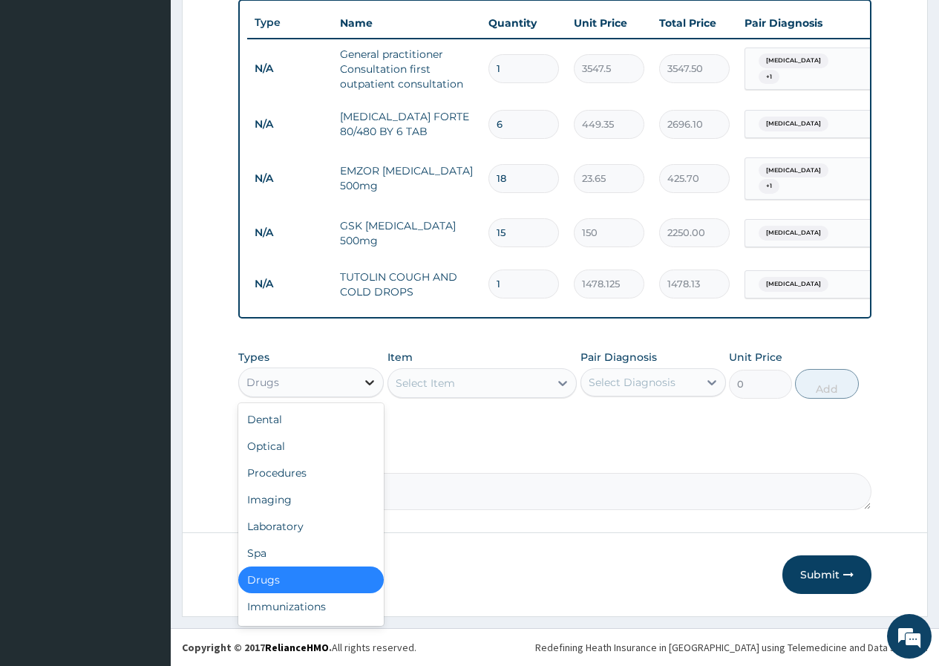
click at [369, 382] on icon at bounding box center [369, 382] width 15 height 15
click at [345, 477] on div "Procedures" at bounding box center [311, 473] width 146 height 27
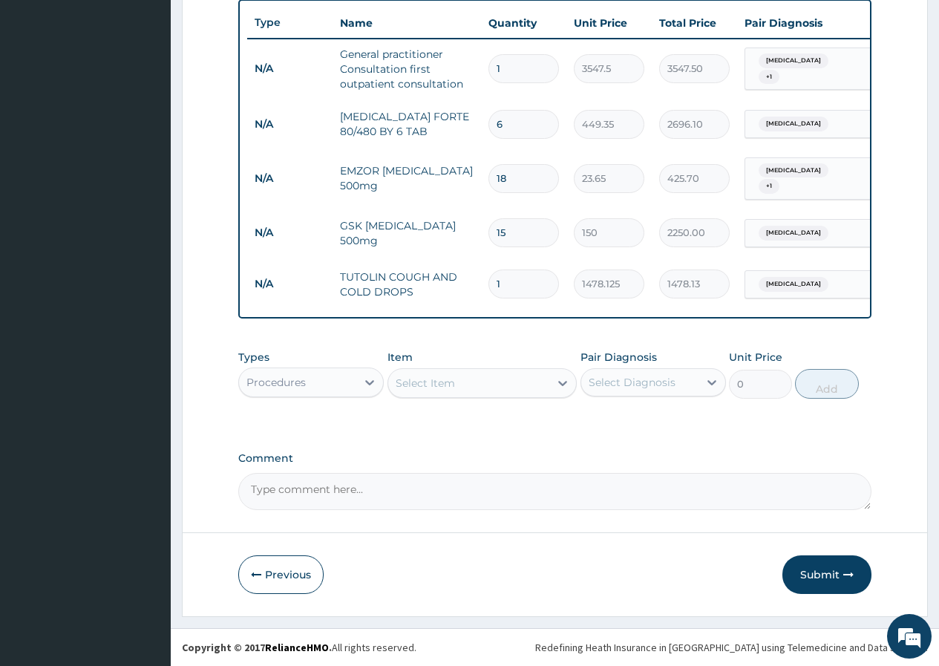
click at [319, 395] on div "Procedures" at bounding box center [311, 383] width 146 height 30
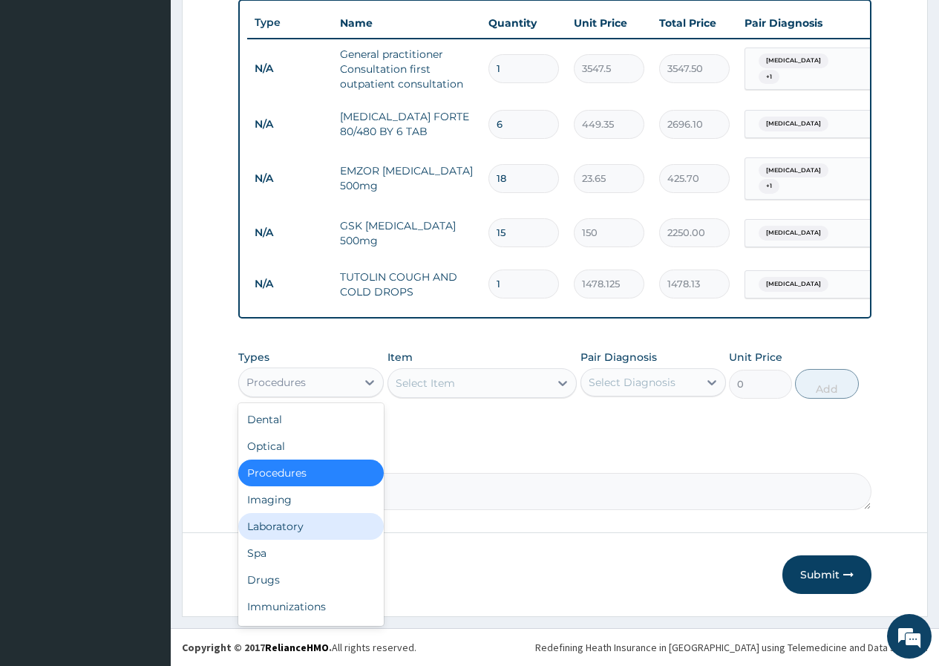
click at [328, 533] on div "Laboratory" at bounding box center [311, 526] width 146 height 27
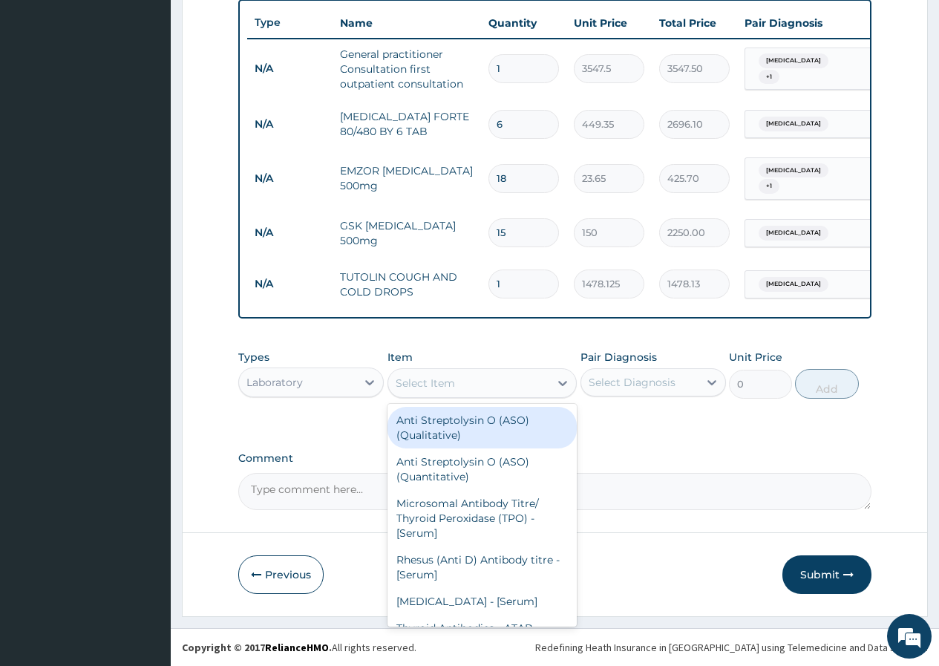
click at [532, 391] on div "Select Item" at bounding box center [469, 383] width 162 height 24
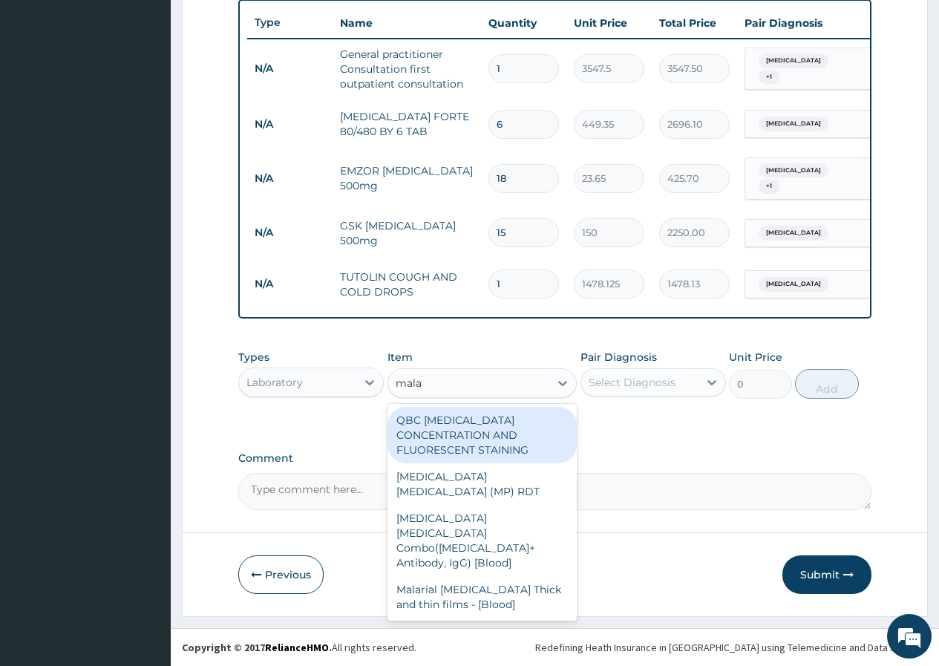
type input "malar"
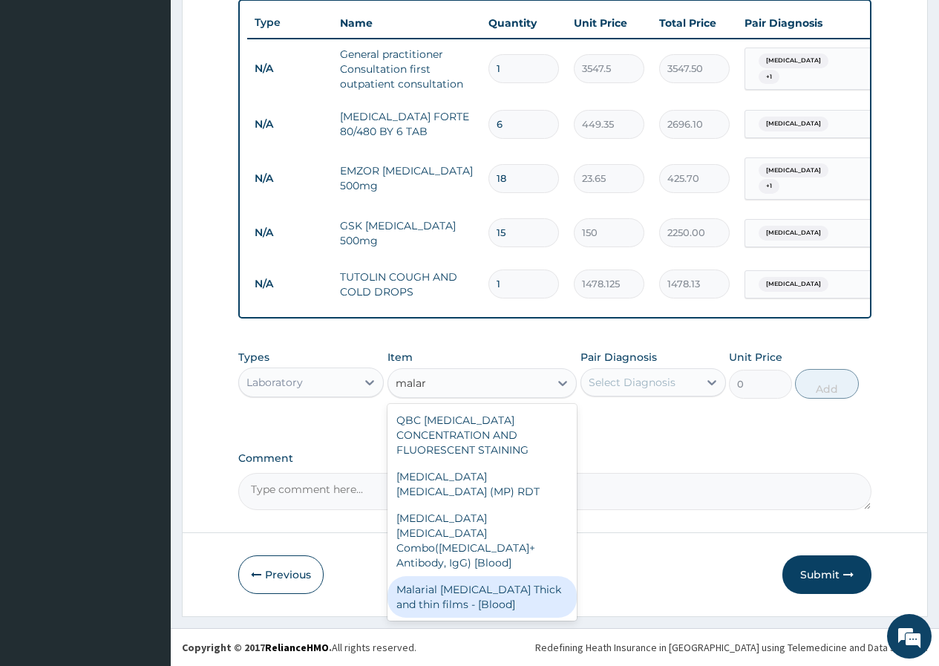
click at [489, 576] on div "Malarial Parasite Thick and thin films - [Blood]" at bounding box center [483, 597] width 190 height 42
type input "2500"
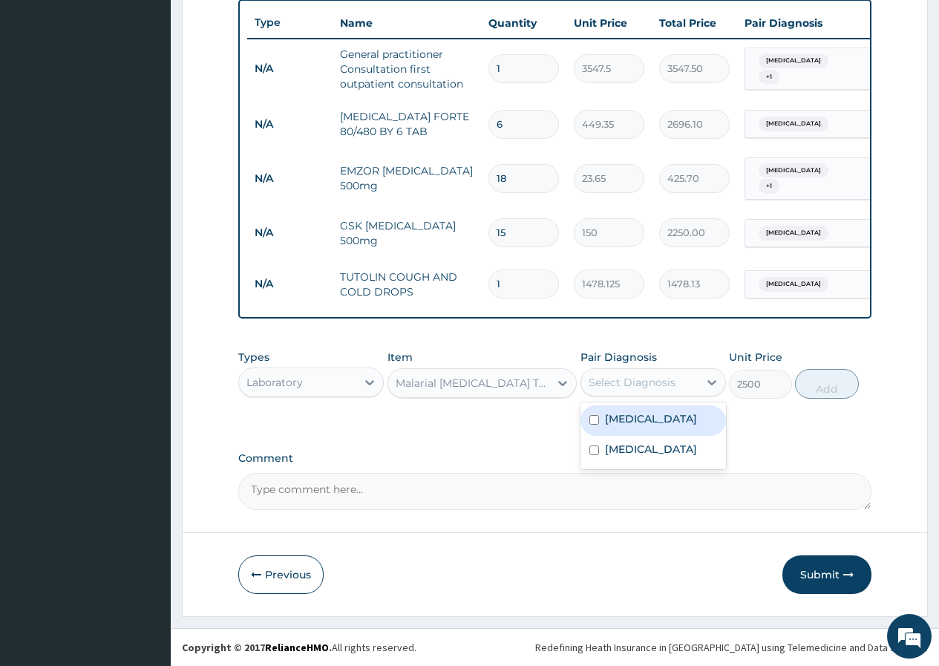
click at [634, 379] on div "Select Diagnosis" at bounding box center [632, 382] width 87 height 15
click at [641, 426] on label "Malaria" at bounding box center [651, 418] width 92 height 15
checkbox input "true"
click at [825, 393] on button "Add" at bounding box center [826, 384] width 63 height 30
type input "0"
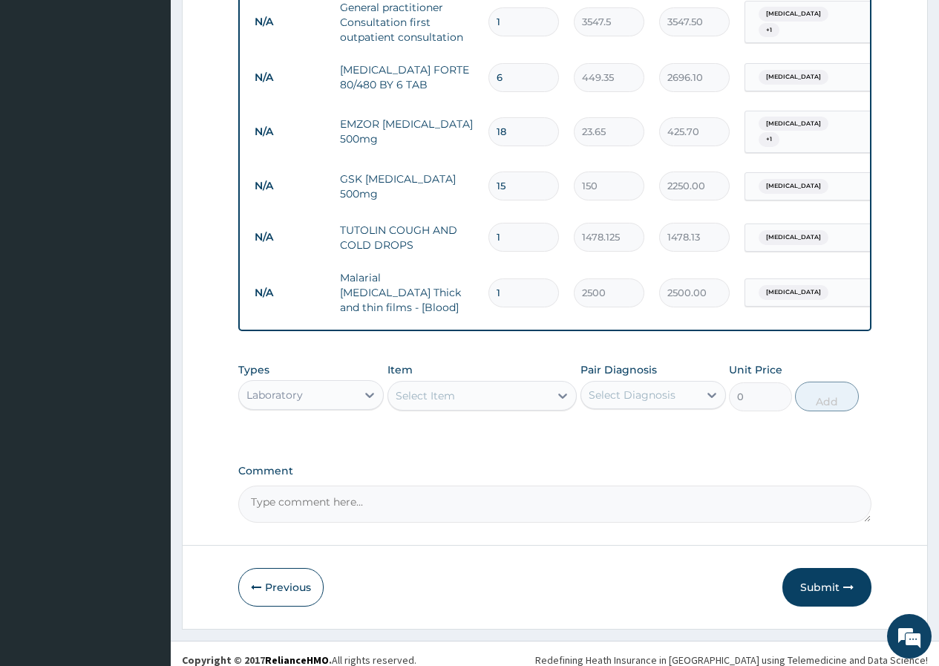
scroll to position [610, 0]
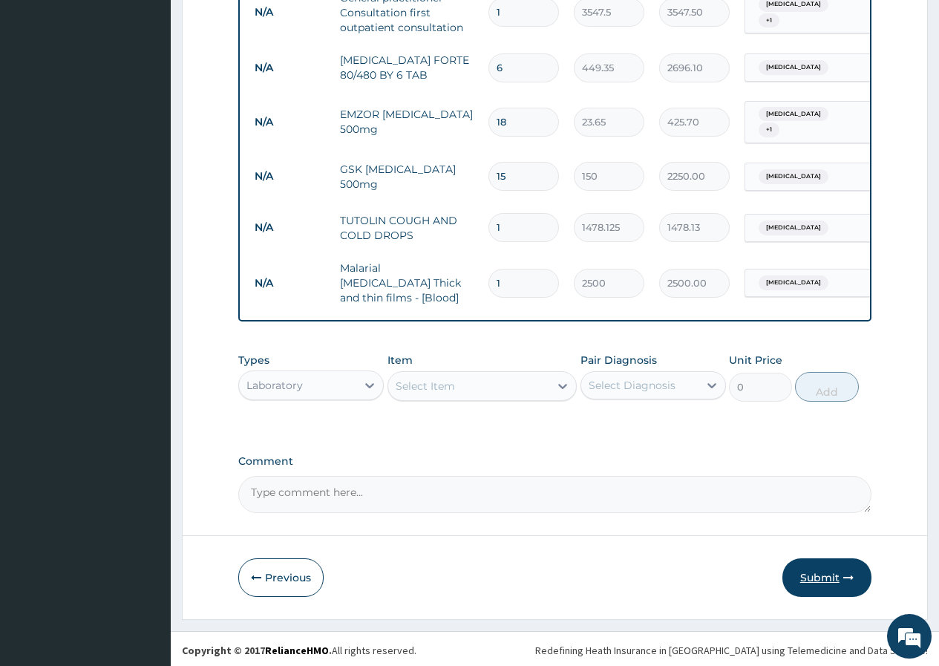
click at [818, 573] on button "Submit" at bounding box center [827, 577] width 89 height 39
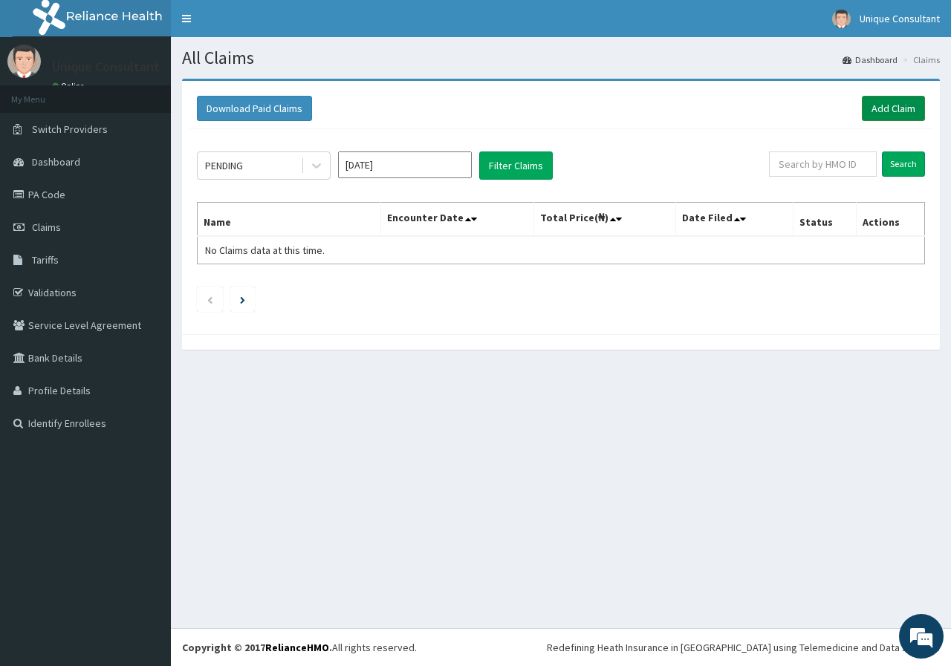
click at [888, 114] on link "Add Claim" at bounding box center [892, 108] width 63 height 25
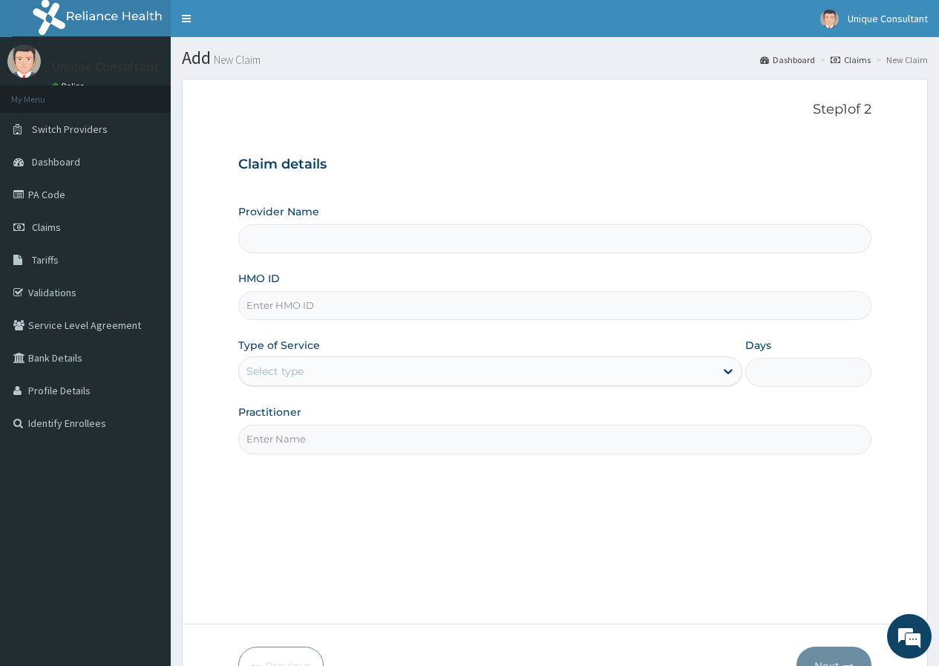
type input "Unique-Plus Multisystem Hospital"
click at [316, 314] on input "HMO ID" at bounding box center [554, 305] width 633 height 29
type input "ewa/10007/c"
click at [333, 374] on div "Select type" at bounding box center [477, 371] width 476 height 24
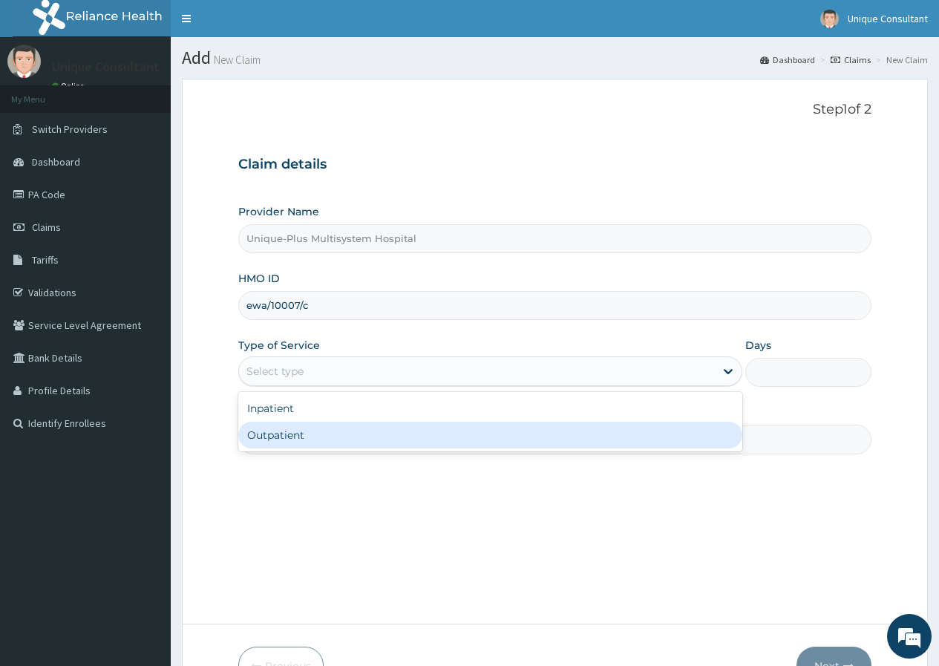
click at [339, 425] on div "Outpatient" at bounding box center [490, 435] width 504 height 27
type input "1"
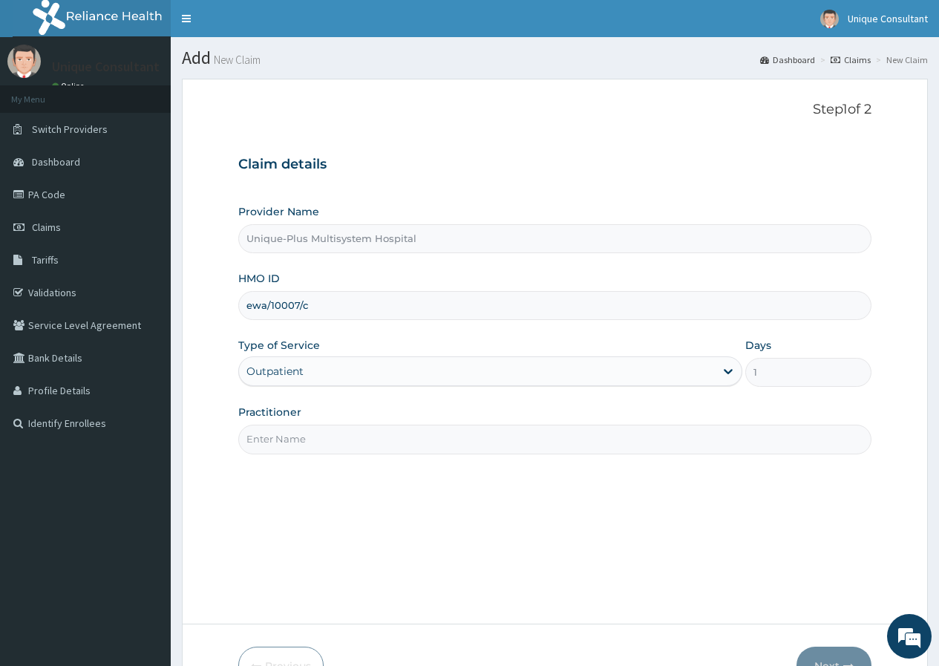
click at [351, 443] on input "Practitioner" at bounding box center [554, 439] width 633 height 29
type input "Dr. Ariyo"
click at [829, 657] on button "Next" at bounding box center [834, 666] width 75 height 39
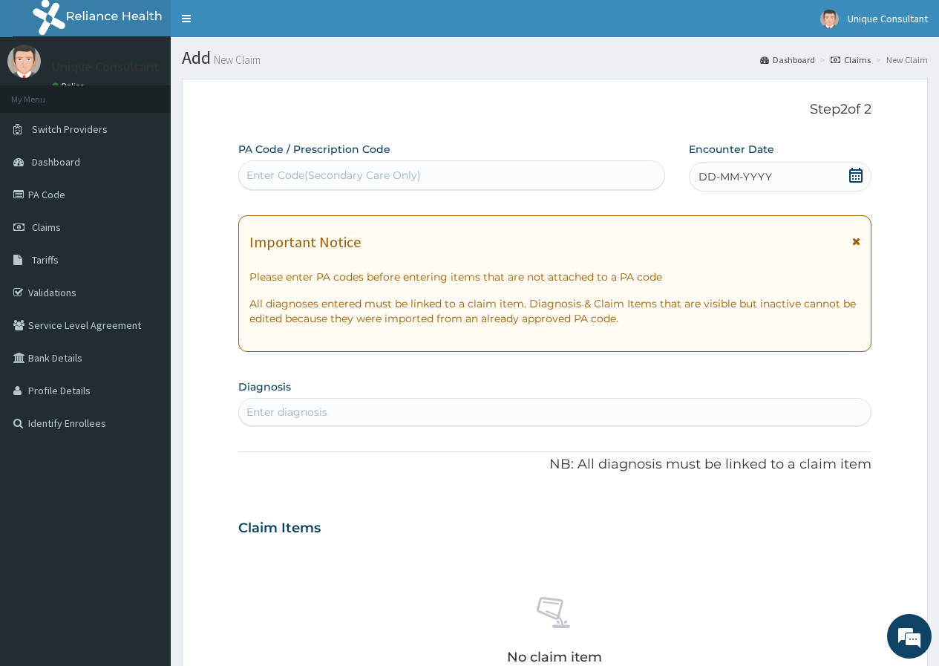
click at [496, 174] on div "Enter Code(Secondary Care Only)" at bounding box center [451, 175] width 425 height 24
paste input "PA/617002"
type input "PA/617002"
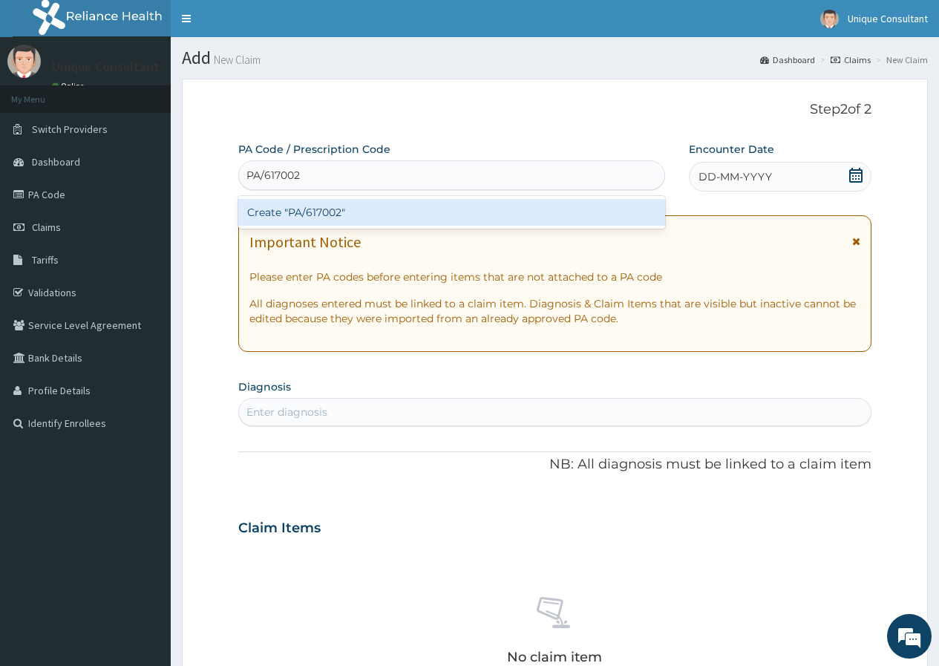
click at [543, 213] on div "Create "PA/617002"" at bounding box center [451, 212] width 426 height 27
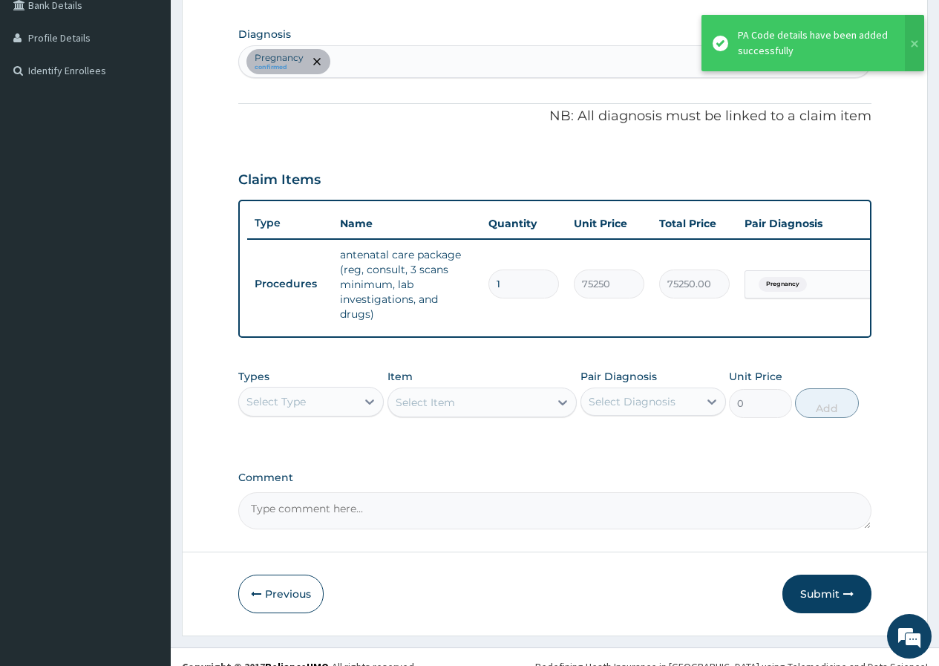
scroll to position [383, 0]
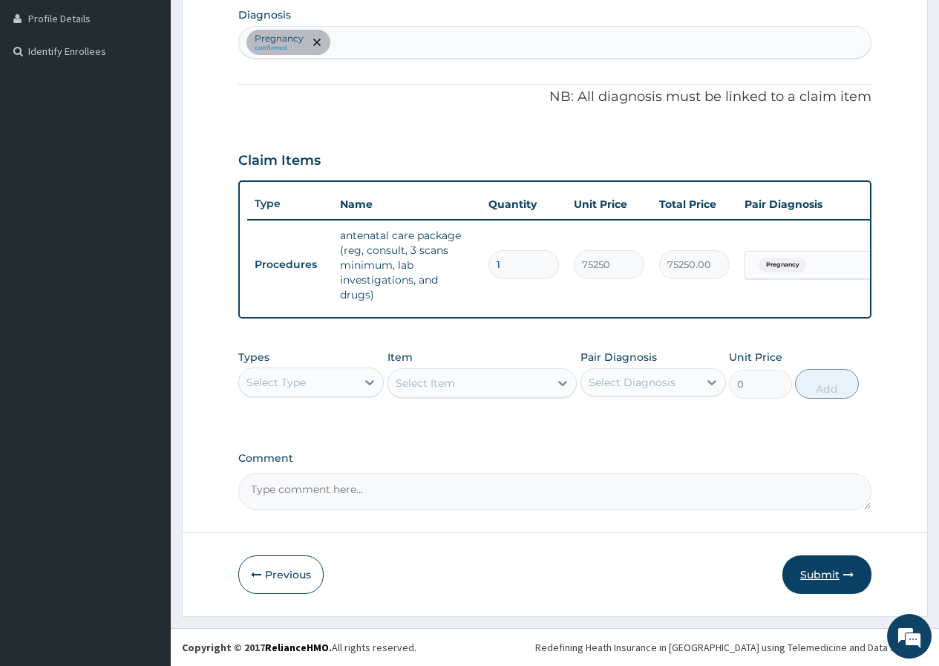
click at [827, 573] on button "Submit" at bounding box center [827, 574] width 89 height 39
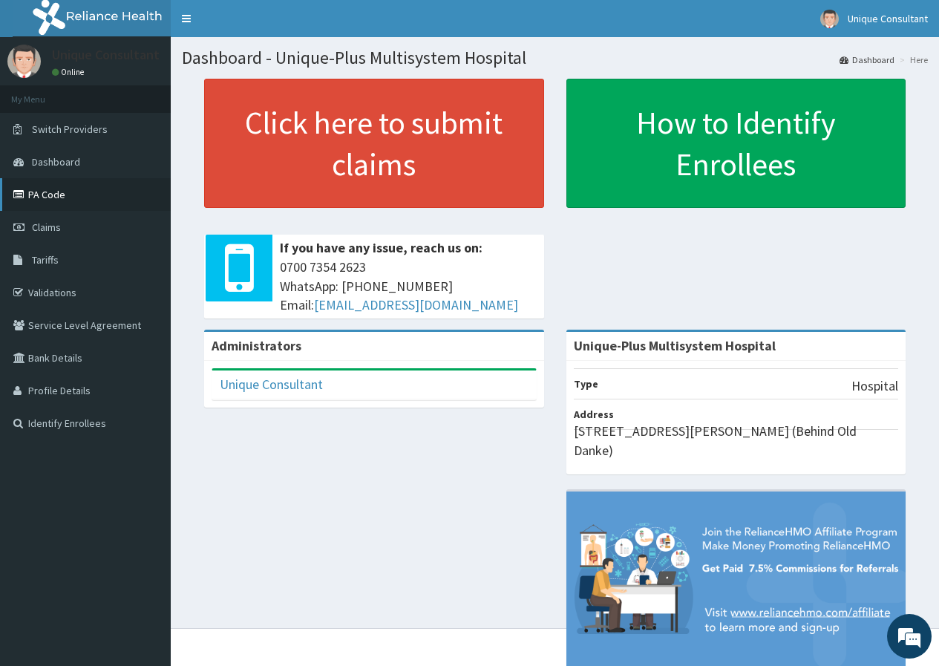
click at [38, 203] on link "PA Code" at bounding box center [85, 194] width 171 height 33
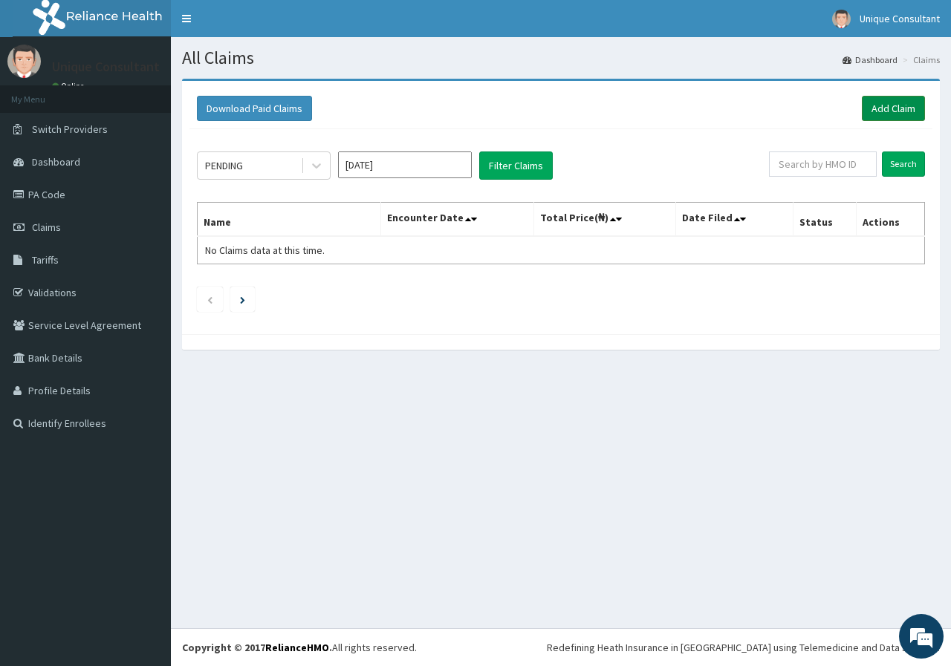
click at [888, 114] on link "Add Claim" at bounding box center [892, 108] width 63 height 25
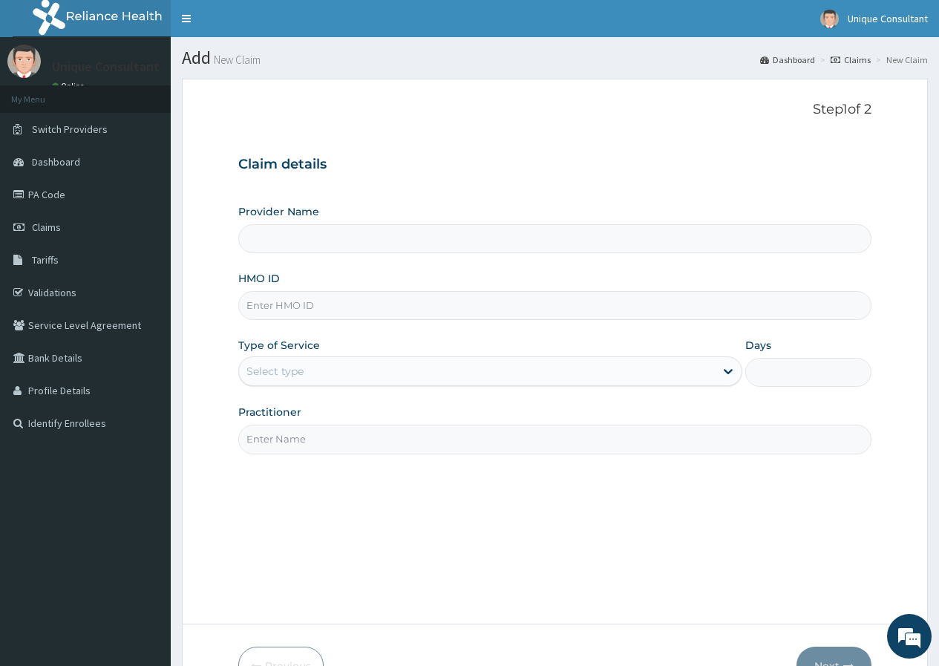
click at [367, 315] on input "HMO ID" at bounding box center [554, 305] width 633 height 29
type input "ew"
type input "Unique-Plus Multisystem Hospital"
type input "ewa/10007/c"
click at [368, 371] on div "Select type" at bounding box center [477, 371] width 476 height 24
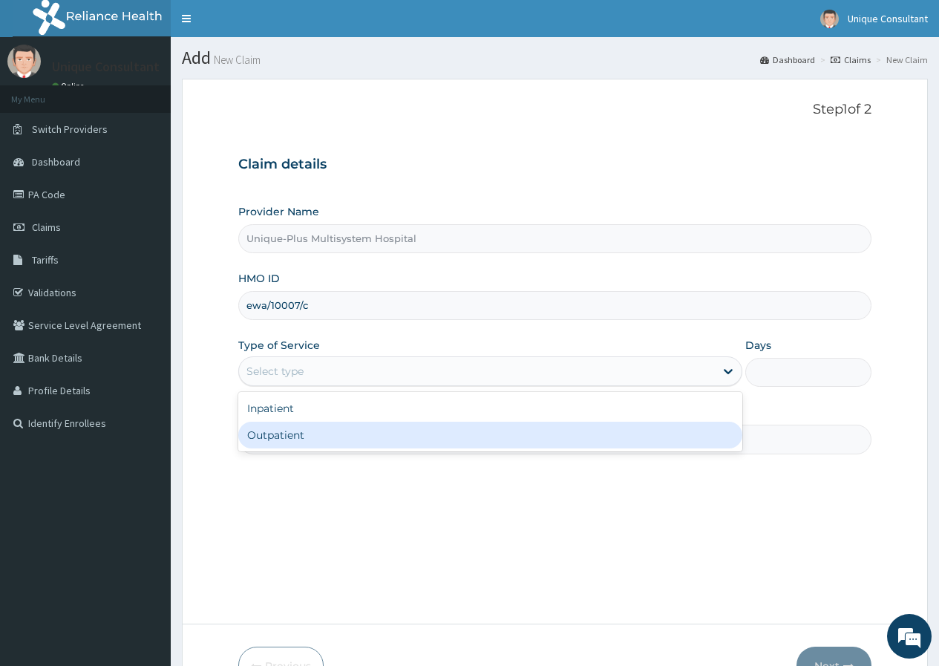
click at [350, 441] on div "Outpatient" at bounding box center [490, 435] width 504 height 27
type input "1"
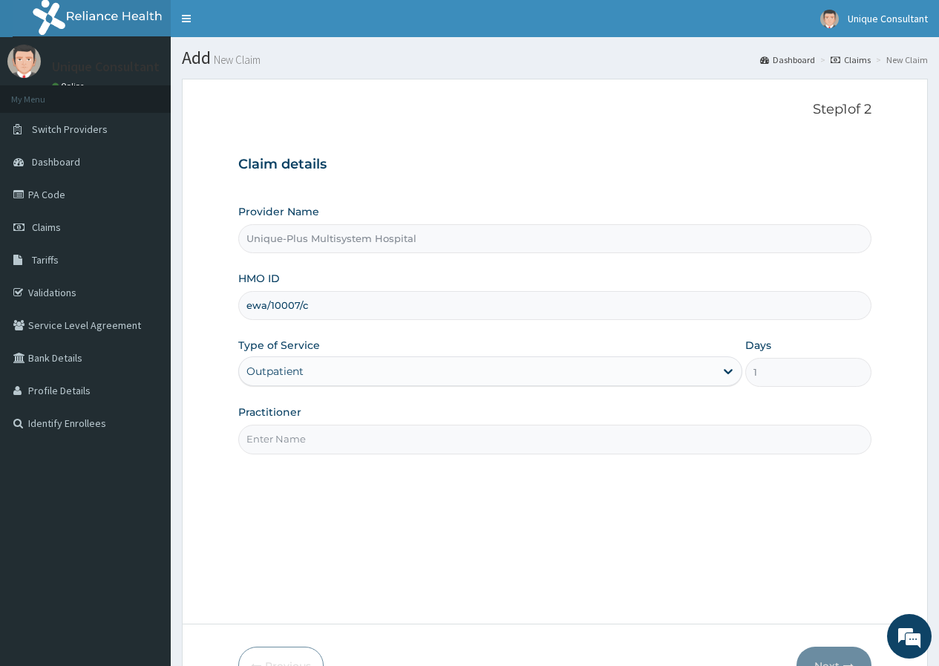
click at [350, 441] on input "Practitioner" at bounding box center [554, 439] width 633 height 29
click at [342, 436] on input "Practitioner" at bounding box center [554, 439] width 633 height 29
type input "[PERSON_NAME]"
click at [833, 654] on button "Next" at bounding box center [834, 666] width 75 height 39
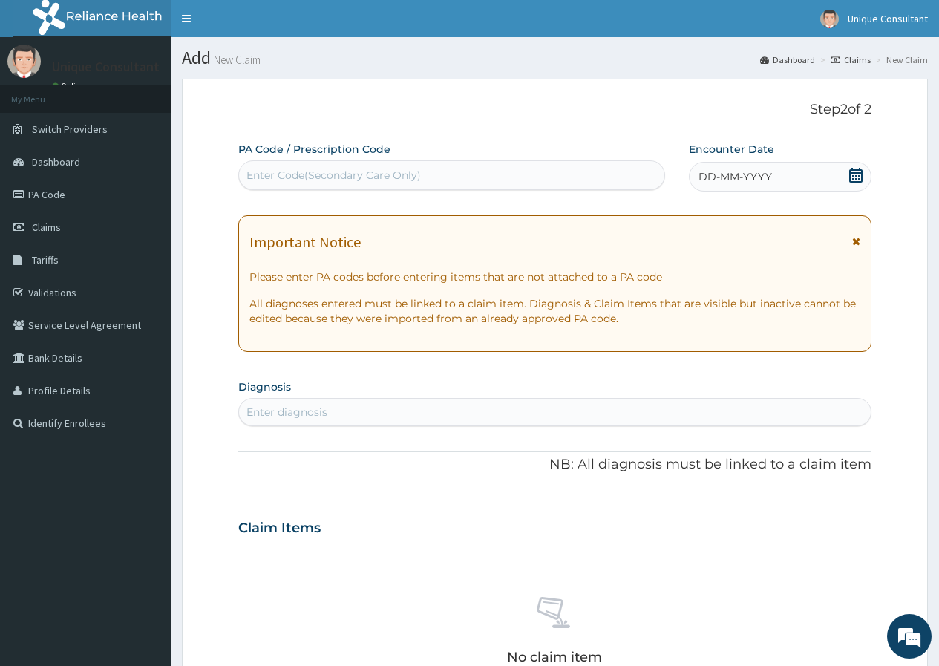
click at [596, 174] on div "Enter Code(Secondary Care Only)" at bounding box center [451, 175] width 425 height 24
paste input "PA/1EE4E7"
type input "PA/1EE4E7"
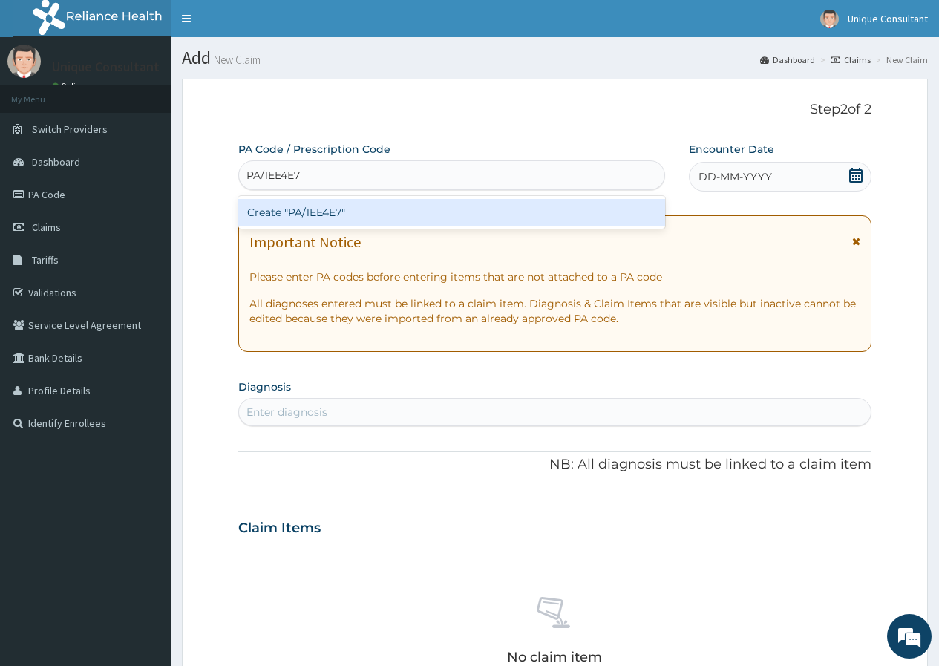
click at [578, 224] on div "Create "PA/1EE4E7"" at bounding box center [451, 212] width 426 height 27
